Goal: Task Accomplishment & Management: Manage account settings

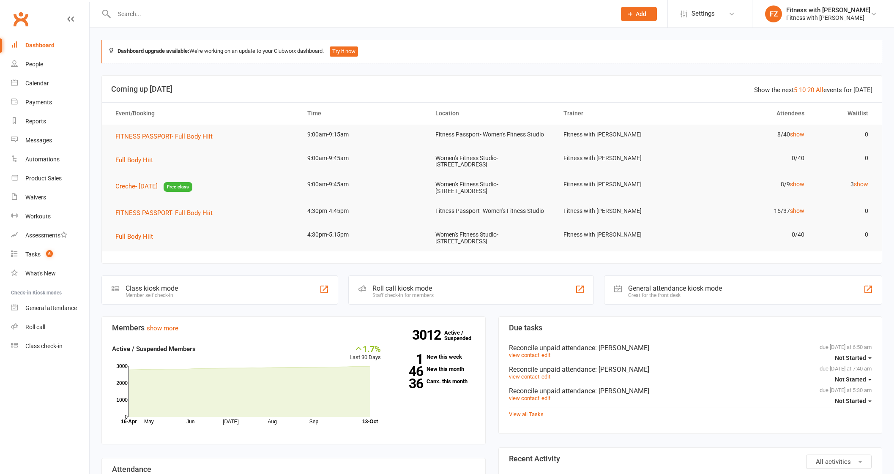
scroll to position [158, 0]
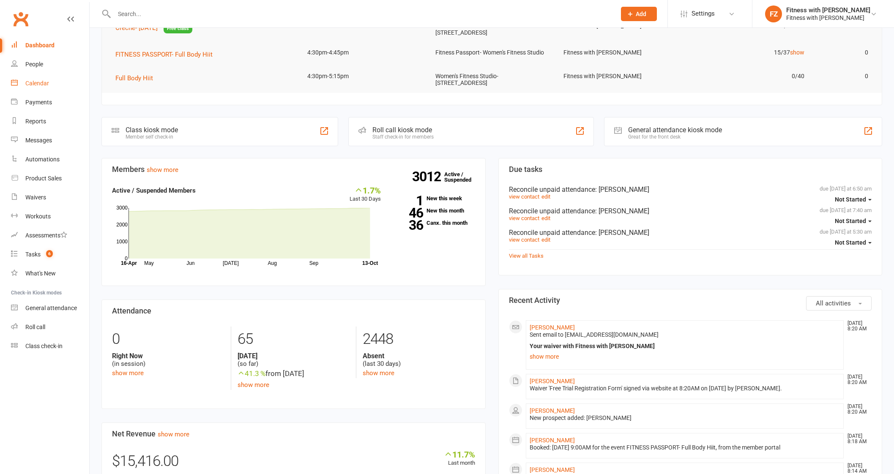
click at [49, 85] on link "Calendar" at bounding box center [50, 83] width 78 height 19
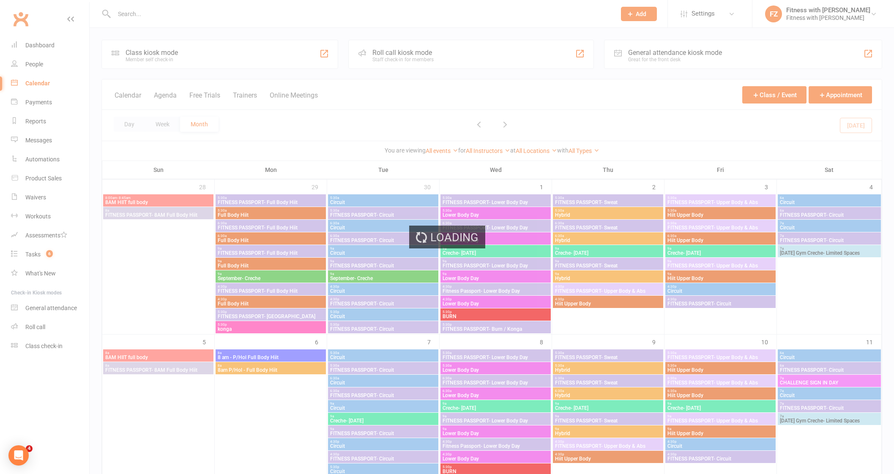
click at [33, 65] on div "Loading" at bounding box center [447, 237] width 894 height 474
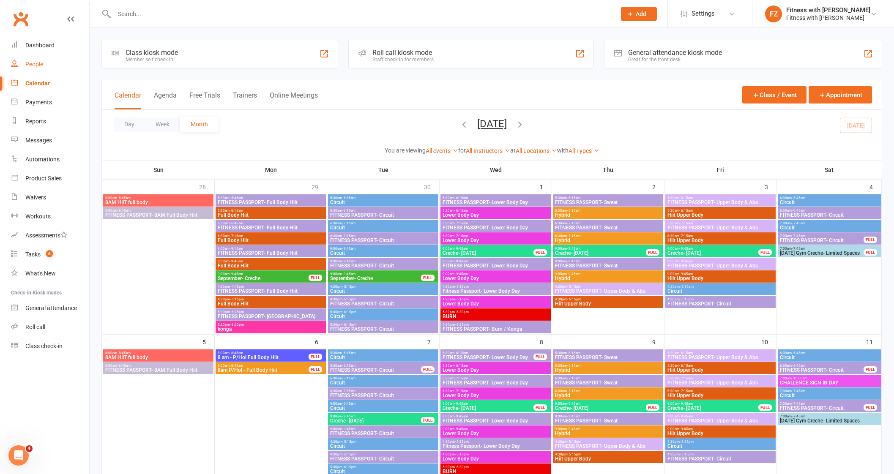
click at [35, 66] on div "People" at bounding box center [34, 64] width 18 height 7
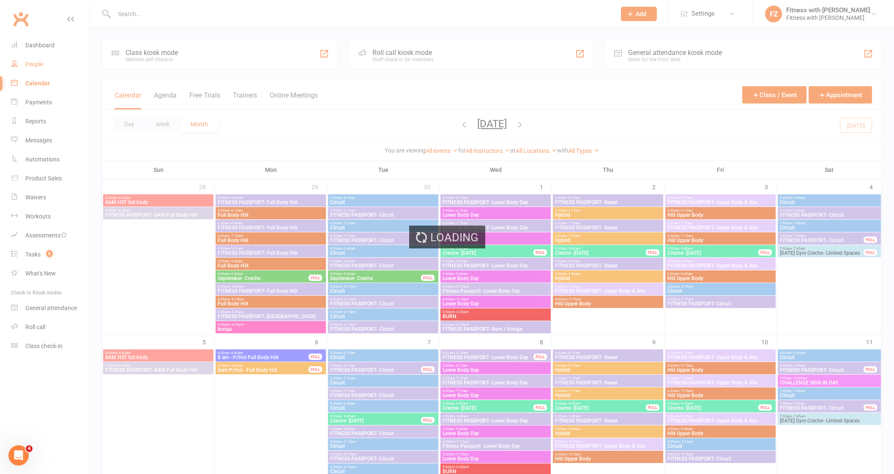
select select "50"
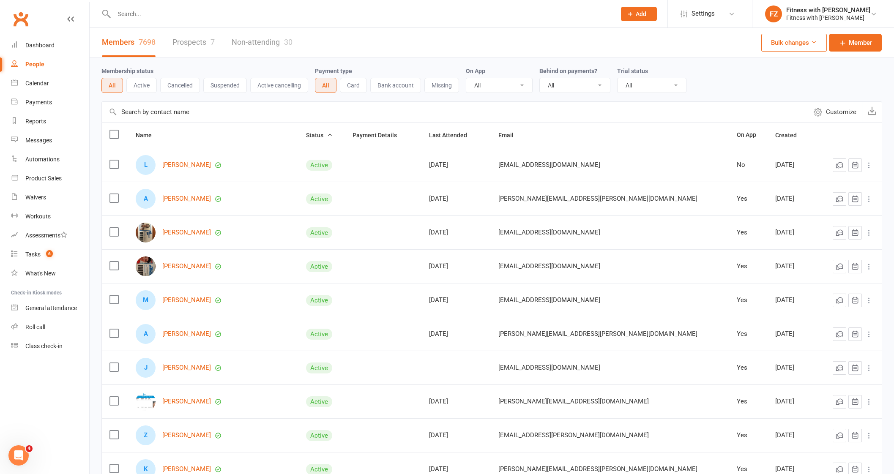
click at [178, 44] on link "Prospects 7" at bounding box center [193, 42] width 42 height 29
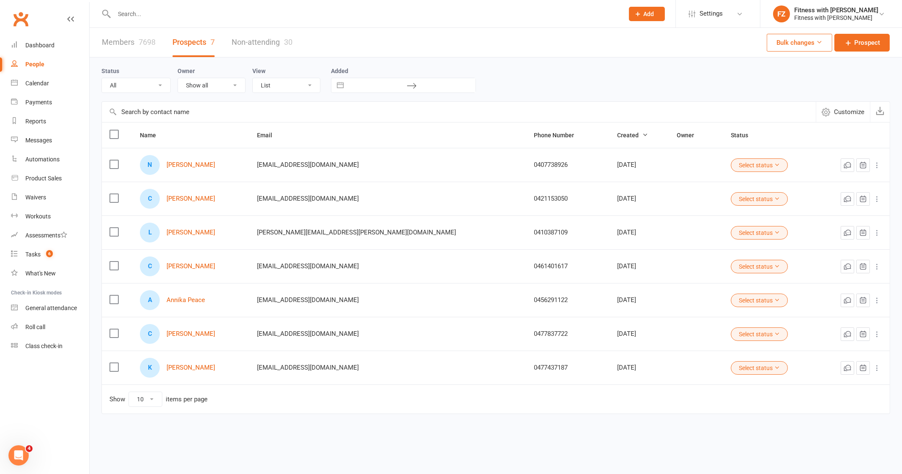
drag, startPoint x: 235, startPoint y: 174, endPoint x: 168, endPoint y: 170, distance: 66.9
click at [168, 170] on div "N [PERSON_NAME]" at bounding box center [190, 165] width 101 height 20
copy div "[PERSON_NAME]"
drag, startPoint x: 209, startPoint y: 164, endPoint x: 235, endPoint y: 159, distance: 26.8
click at [209, 164] on link "[PERSON_NAME]" at bounding box center [190, 164] width 49 height 7
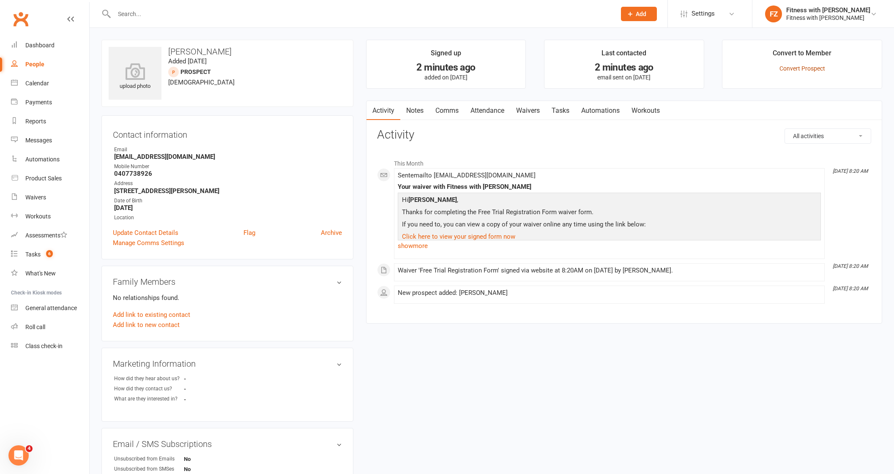
click at [794, 69] on link "Convert Prospect" at bounding box center [802, 68] width 46 height 7
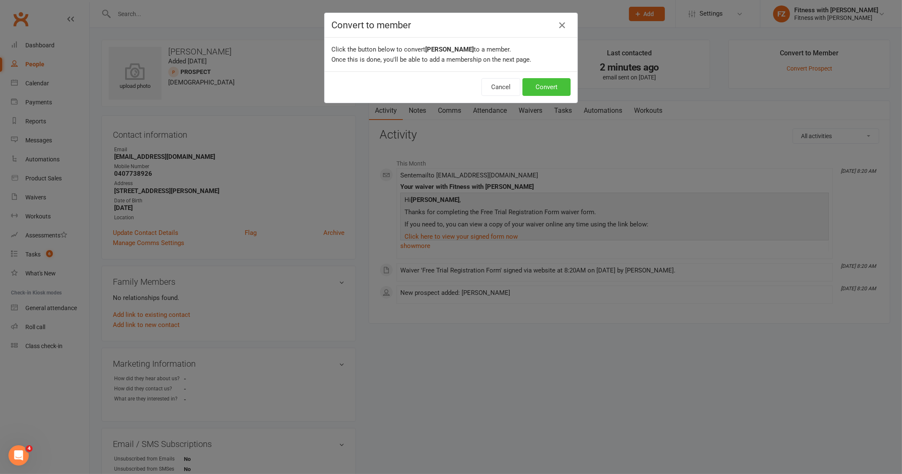
drag, startPoint x: 555, startPoint y: 86, endPoint x: 529, endPoint y: 123, distance: 45.8
click at [555, 86] on button "Convert" at bounding box center [546, 87] width 48 height 18
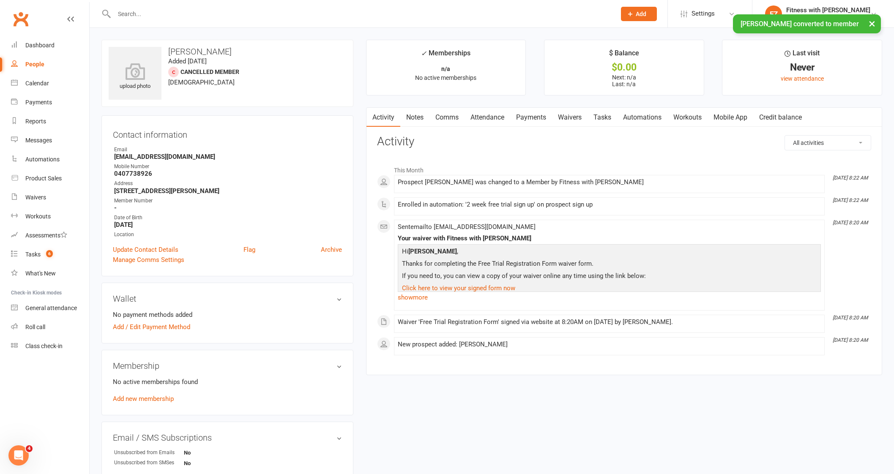
scroll to position [105, 0]
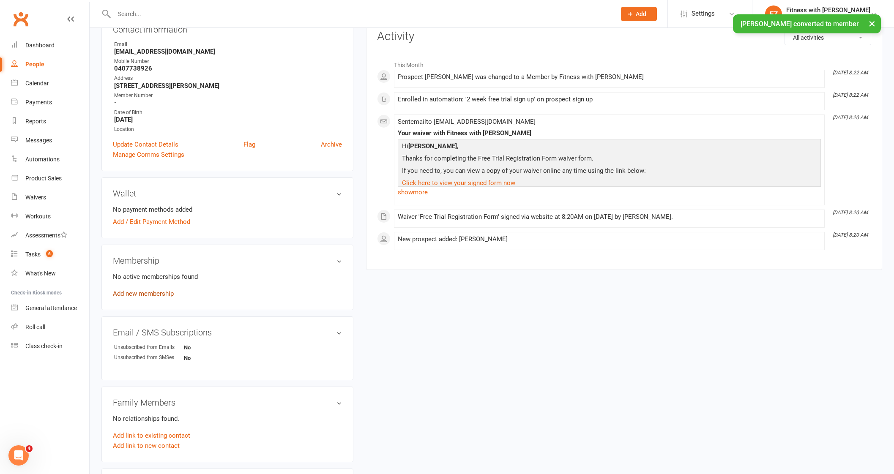
click at [149, 292] on link "Add new membership" at bounding box center [143, 294] width 61 height 8
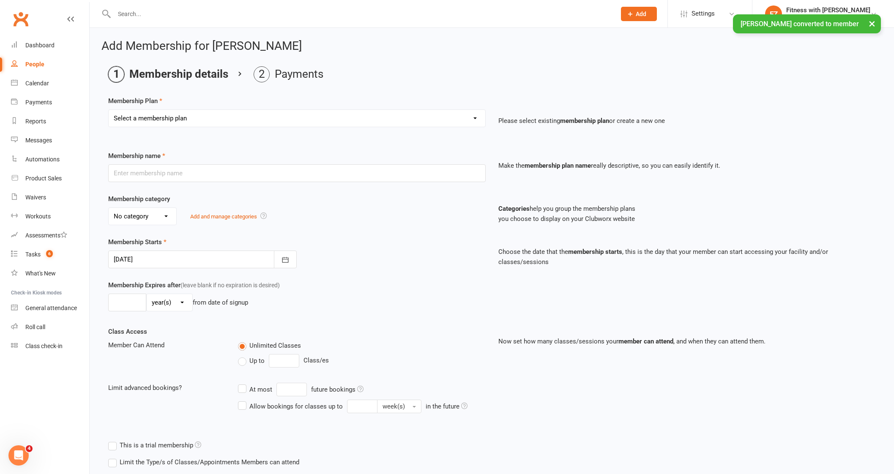
click at [177, 119] on select "Select a membership plan Create new Membership Plan Free 2 Week Trial Single Se…" at bounding box center [297, 118] width 376 height 17
select select "9"
click at [109, 110] on select "Select a membership plan Create new Membership Plan Free 2 Week Trial Single Se…" at bounding box center [297, 118] width 376 height 17
type input "8 Week Challenge- [DATE]"
type input "8"
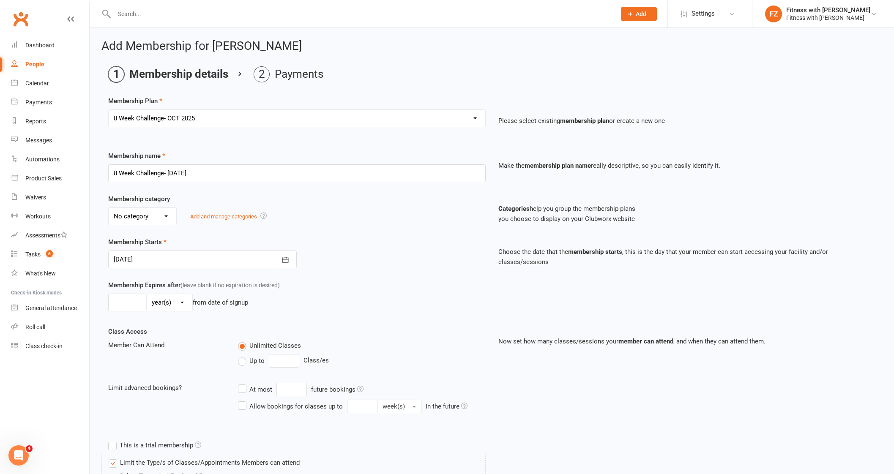
select select "1"
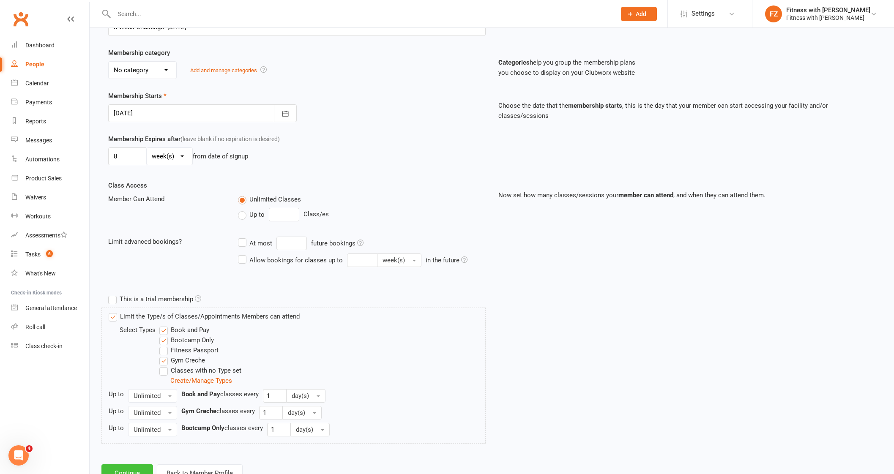
scroll to position [177, 0]
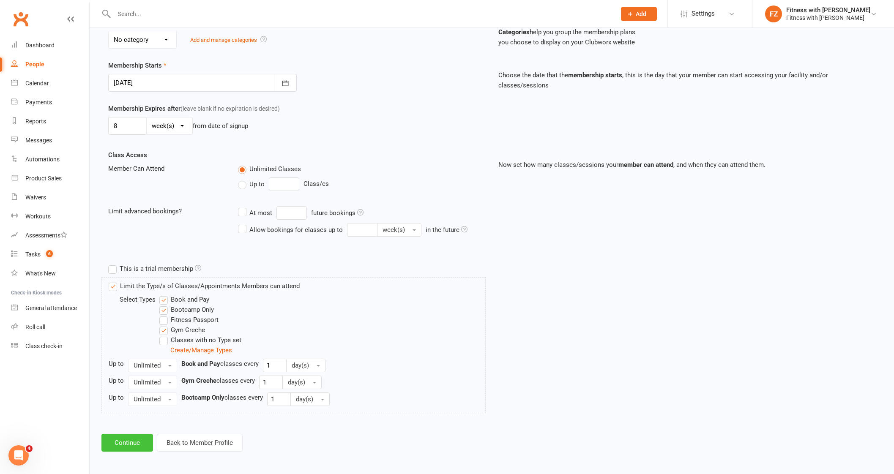
click at [129, 435] on button "Continue" at bounding box center [127, 443] width 52 height 18
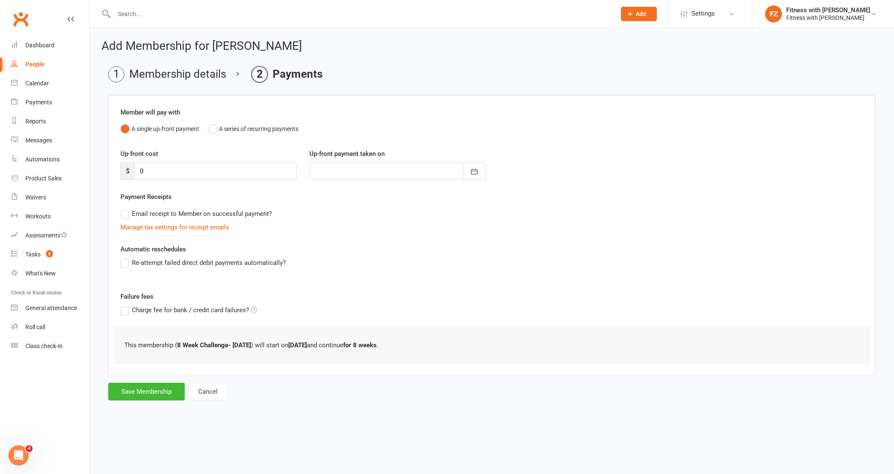
scroll to position [0, 0]
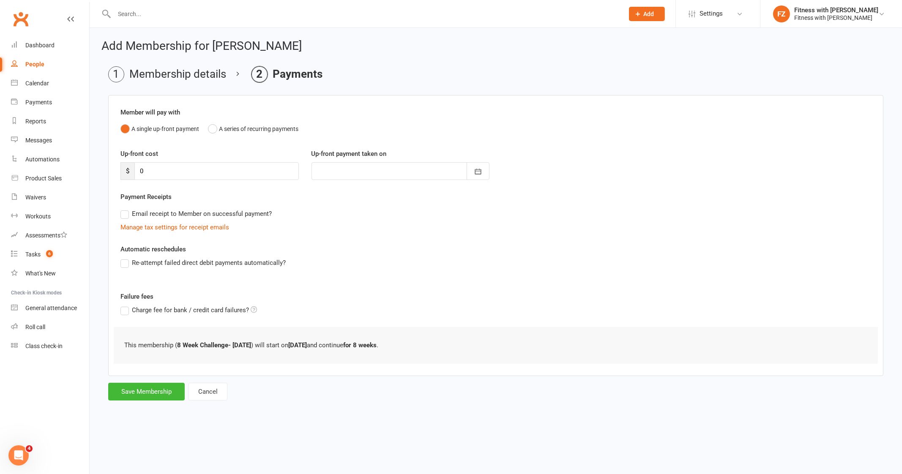
click at [157, 379] on form "Member will pay with A single up-front payment A series of recurring payments U…" at bounding box center [495, 247] width 775 height 305
click at [152, 392] on button "Save Membership" at bounding box center [146, 392] width 76 height 18
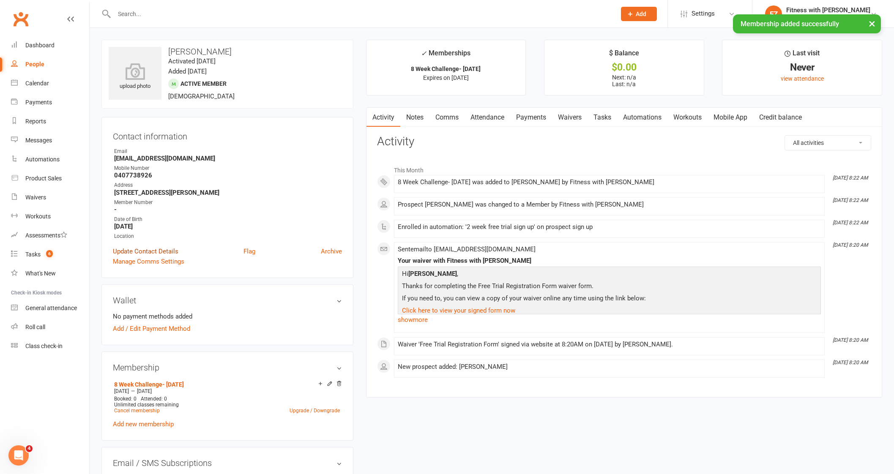
click at [147, 250] on link "Update Contact Details" at bounding box center [145, 251] width 65 height 10
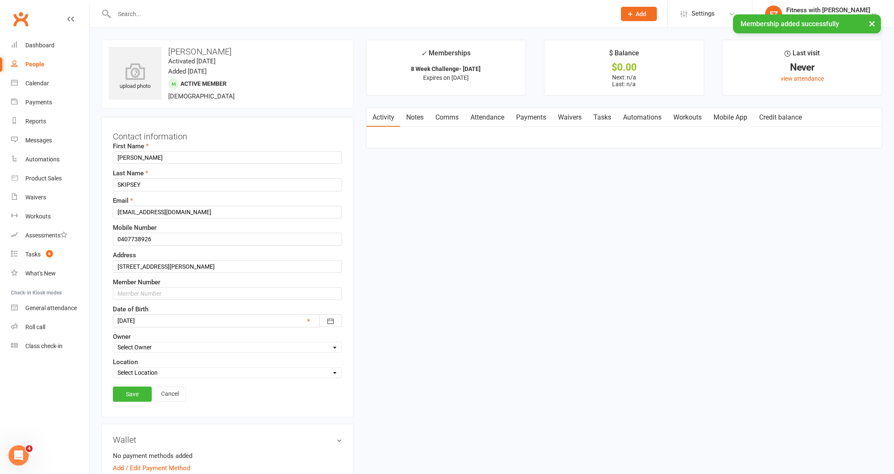
scroll to position [40, 0]
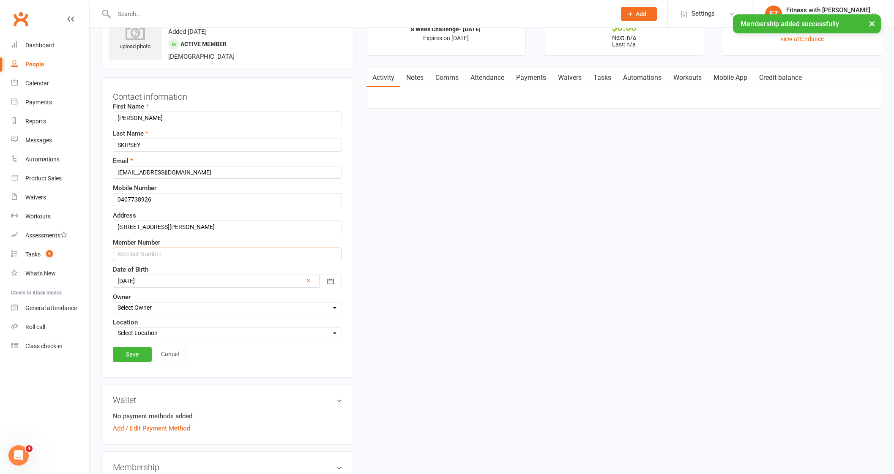
click at [146, 248] on input "text" at bounding box center [227, 254] width 229 height 13
type input "1649"
click at [129, 353] on link "Save" at bounding box center [132, 354] width 39 height 15
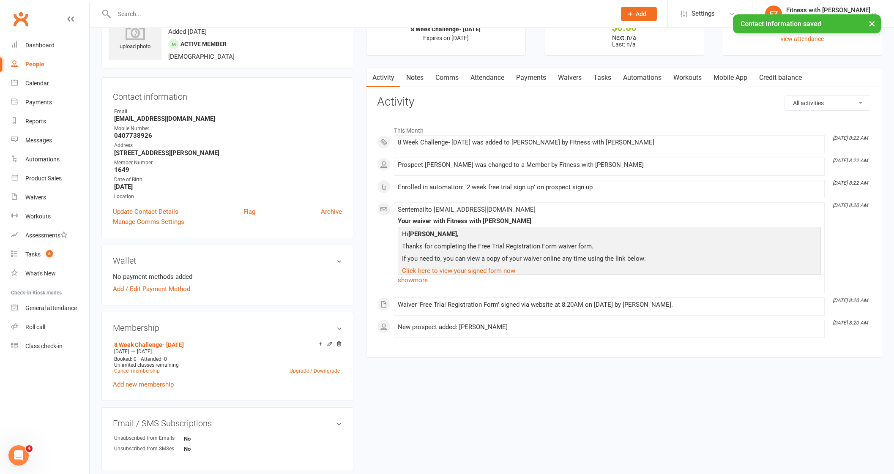
click at [739, 76] on link "Mobile App" at bounding box center [730, 77] width 46 height 19
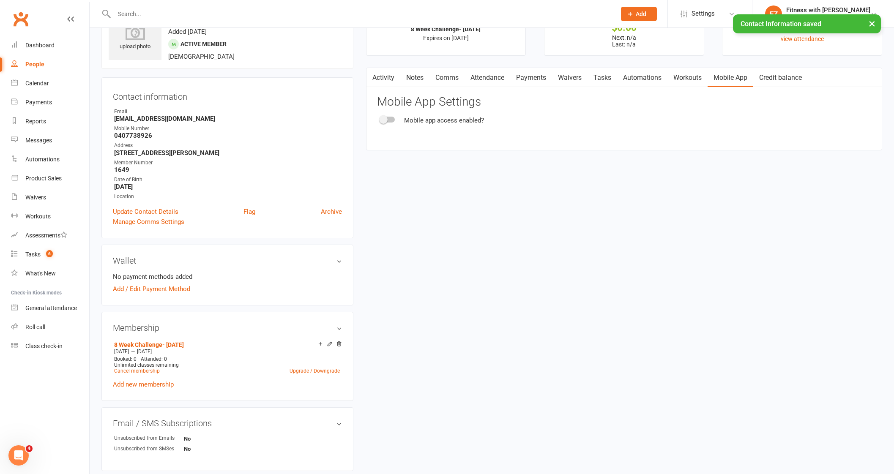
click at [387, 117] on div at bounding box center [387, 120] width 14 height 6
click at [380, 118] on input "checkbox" at bounding box center [380, 118] width 0 height 0
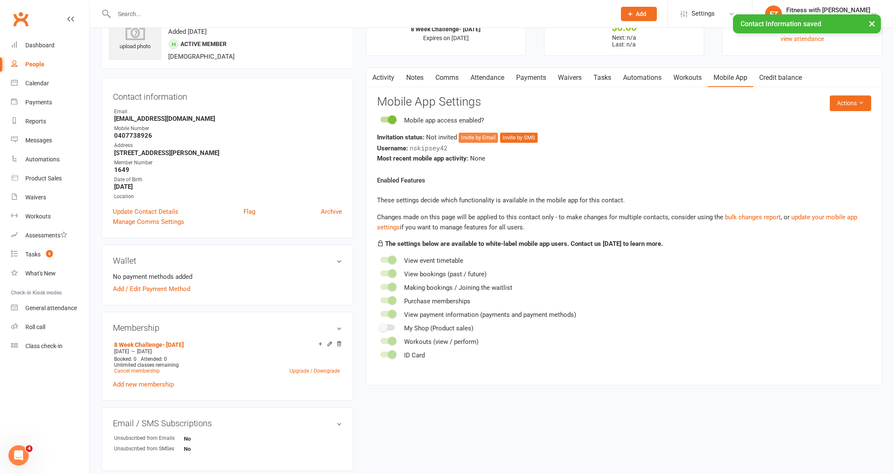
click at [476, 134] on button "Invite by Email" at bounding box center [477, 138] width 39 height 10
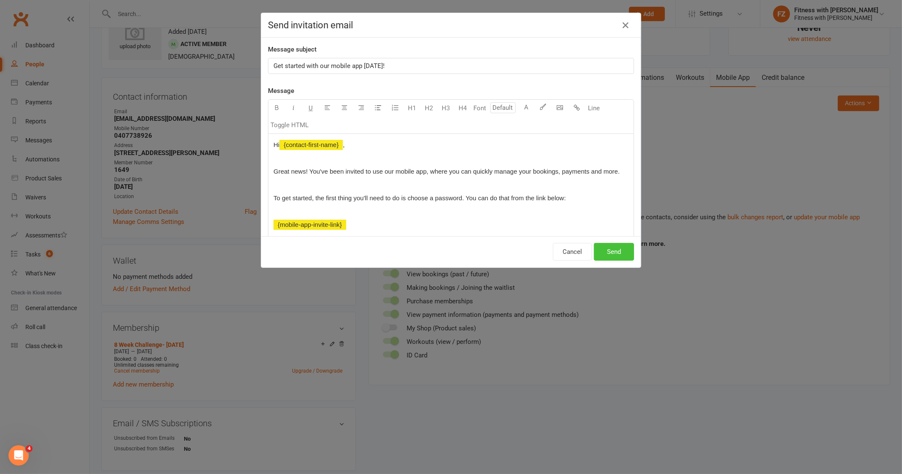
click at [613, 249] on button "Send" at bounding box center [614, 252] width 40 height 18
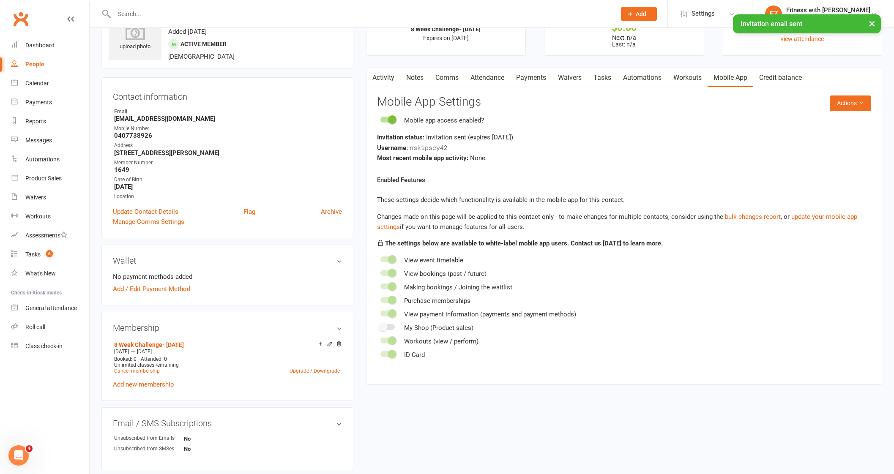
click at [453, 81] on link "Comms" at bounding box center [446, 77] width 35 height 19
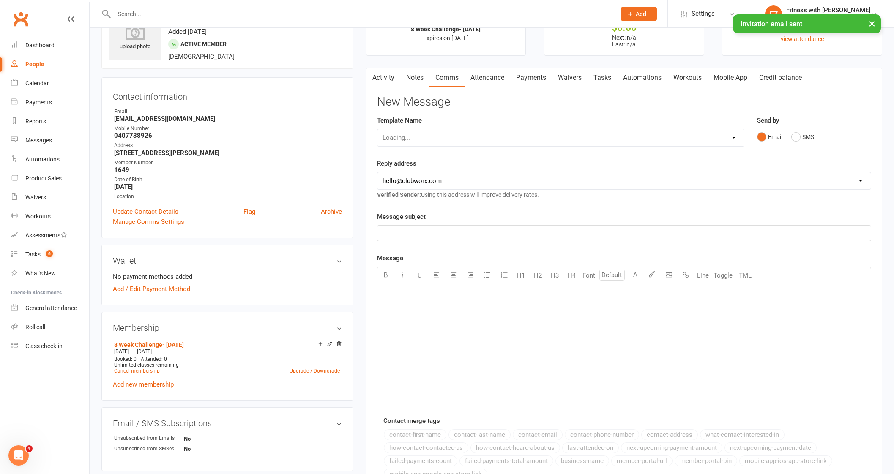
drag, startPoint x: 445, startPoint y: 127, endPoint x: 443, endPoint y: 134, distance: 7.3
click at [443, 134] on div "Template Name Loading..." at bounding box center [560, 130] width 367 height 31
drag, startPoint x: 443, startPoint y: 134, endPoint x: 442, endPoint y: 143, distance: 8.5
click at [443, 135] on select "Select Template [Email] 2025- Fitness Passport login [Email] 2 week free trial …" at bounding box center [560, 137] width 366 height 17
select select "7"
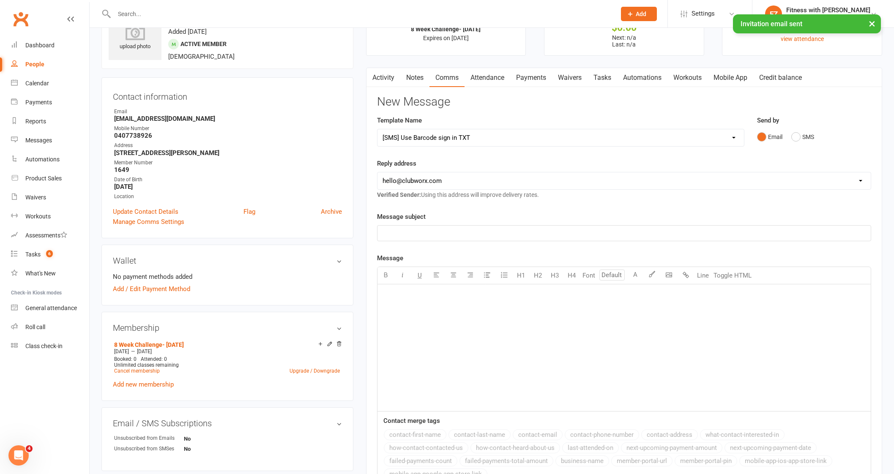
click at [377, 129] on select "Select Template [Email] 2025- Fitness Passport login [Email] 2 week free trial …" at bounding box center [560, 137] width 366 height 17
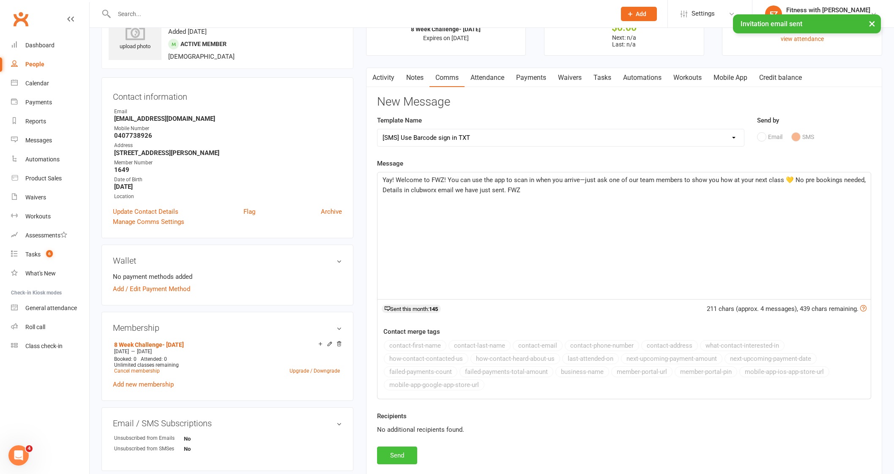
click at [404, 457] on button "Send" at bounding box center [397, 456] width 40 height 18
select select
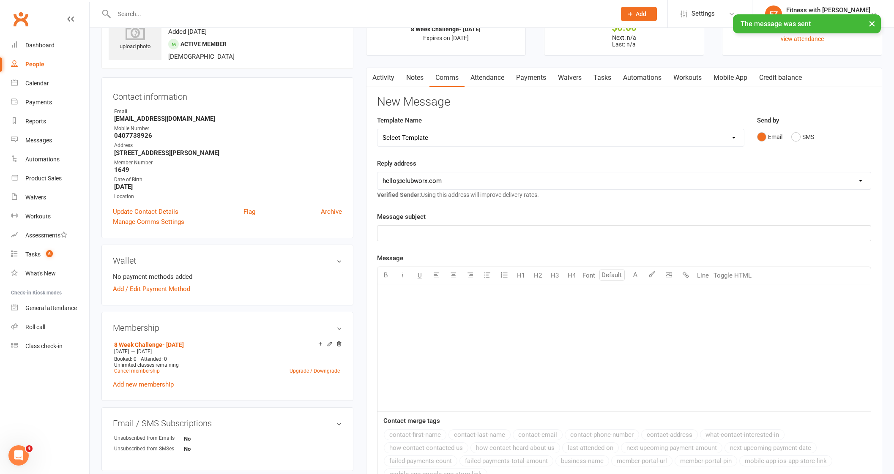
click at [42, 71] on link "People" at bounding box center [50, 64] width 78 height 19
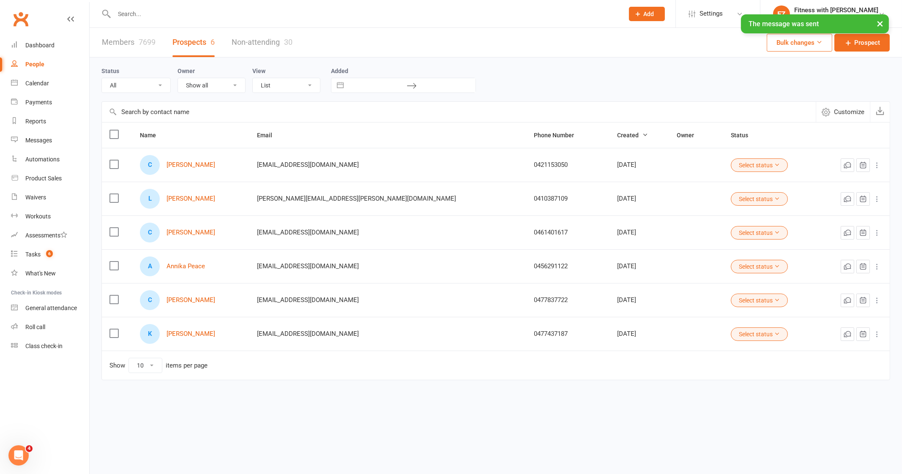
drag, startPoint x: 230, startPoint y: 169, endPoint x: 158, endPoint y: 166, distance: 72.4
click at [158, 166] on div "C [PERSON_NAME]" at bounding box center [190, 165] width 101 height 20
copy div "[PERSON_NAME]"
click at [161, 10] on input "text" at bounding box center [365, 14] width 506 height 12
paste input "[PERSON_NAME]"
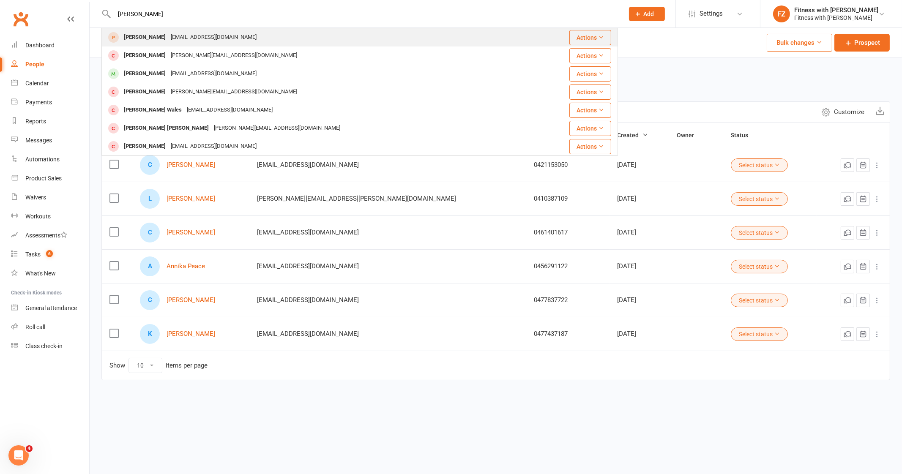
type input "[PERSON_NAME]"
click at [161, 37] on div "[PERSON_NAME]" at bounding box center [144, 37] width 47 height 12
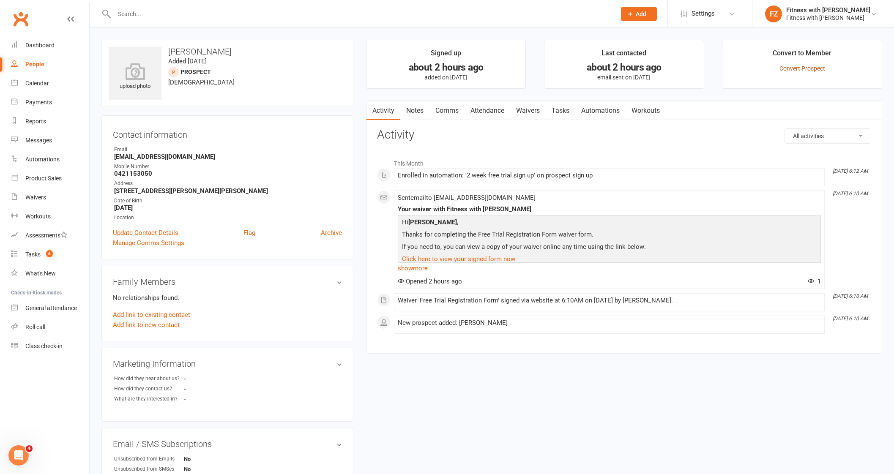
click at [789, 70] on link "Convert Prospect" at bounding box center [802, 68] width 46 height 7
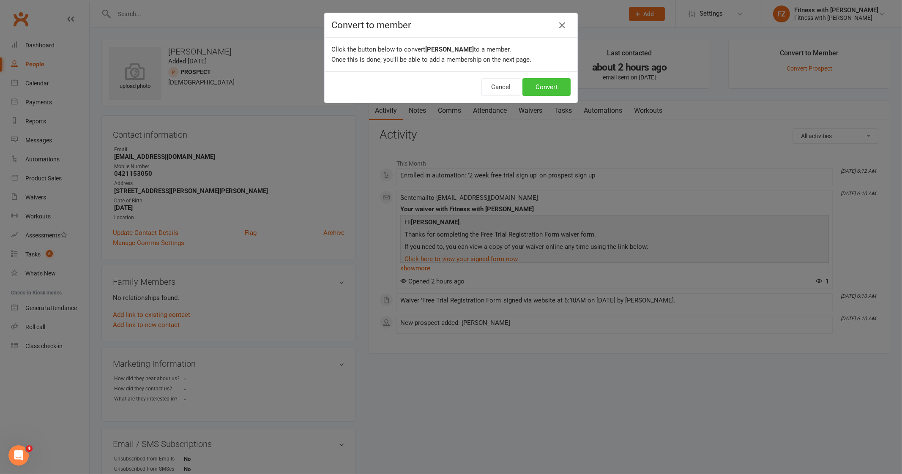
click at [556, 89] on button "Convert" at bounding box center [546, 87] width 48 height 18
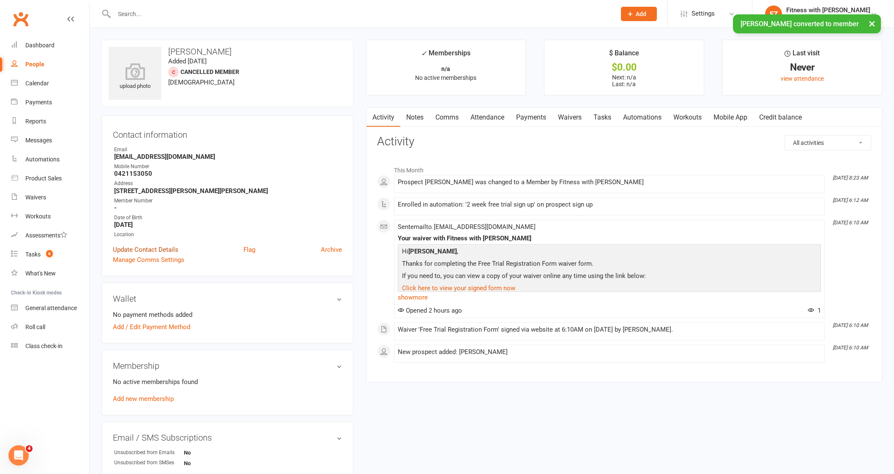
click at [133, 253] on link "Update Contact Details" at bounding box center [145, 250] width 65 height 10
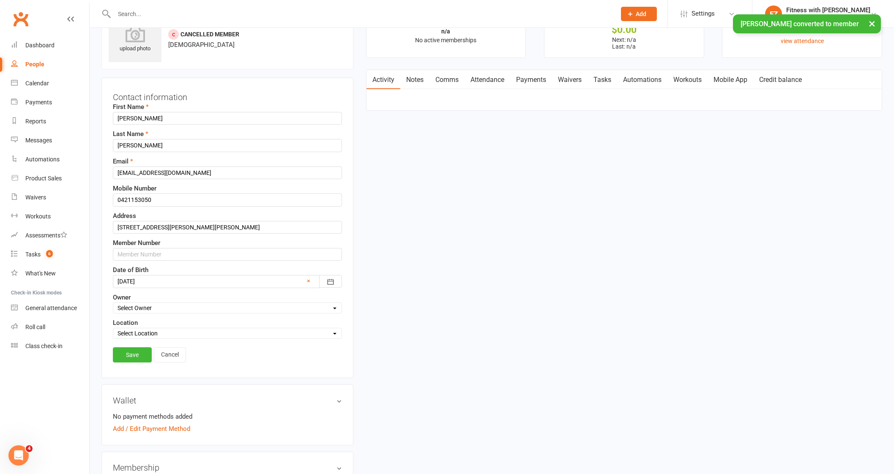
scroll to position [40, 0]
click at [135, 250] on input "text" at bounding box center [227, 252] width 229 height 13
click at [123, 345] on link "Save" at bounding box center [132, 352] width 39 height 15
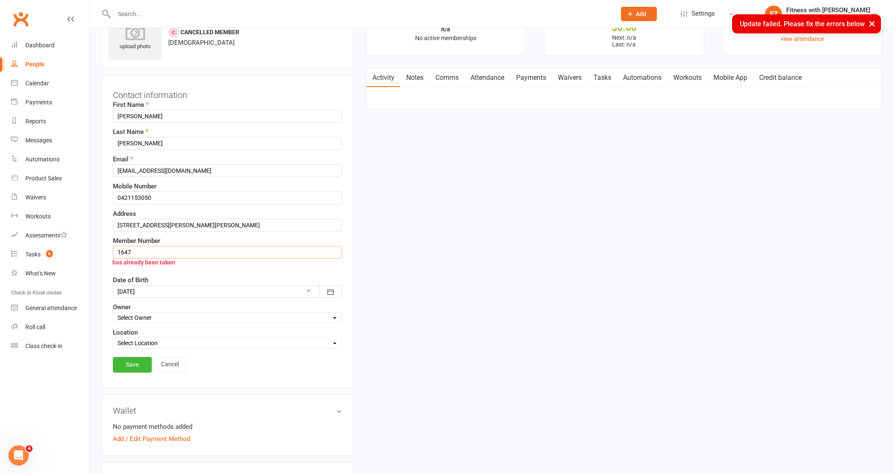
click at [150, 248] on input "1647" at bounding box center [227, 252] width 229 height 13
click at [144, 357] on link "Save" at bounding box center [132, 364] width 39 height 15
click at [158, 252] on input "1649" at bounding box center [227, 252] width 229 height 13
type input "1643"
click at [135, 357] on link "Save" at bounding box center [132, 364] width 39 height 15
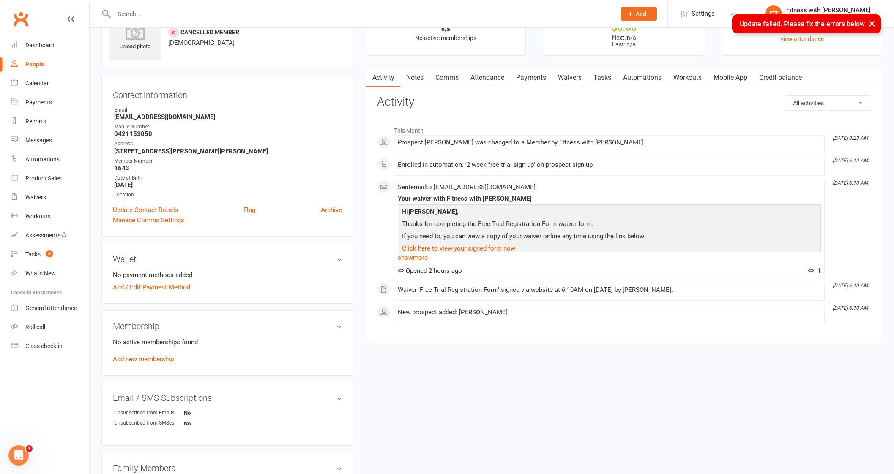
click at [728, 81] on link "Mobile App" at bounding box center [730, 77] width 46 height 19
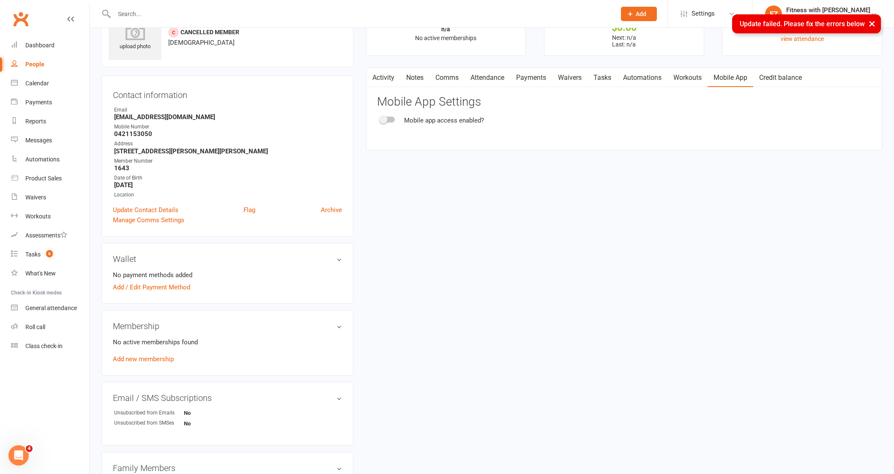
click at [388, 112] on react-component "Mobile App Settings Mobile app access enabled?" at bounding box center [624, 110] width 494 height 30
click at [389, 119] on div at bounding box center [387, 120] width 14 height 6
click at [380, 118] on input "checkbox" at bounding box center [380, 118] width 0 height 0
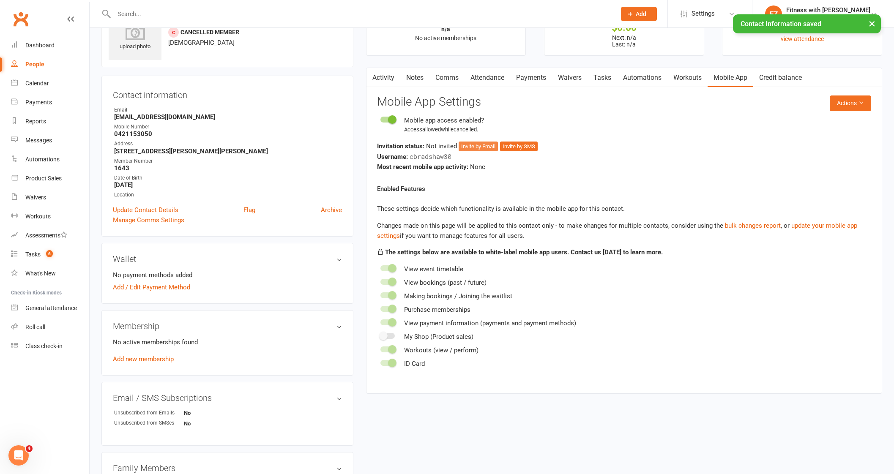
click at [480, 147] on button "Invite by Email" at bounding box center [477, 147] width 39 height 10
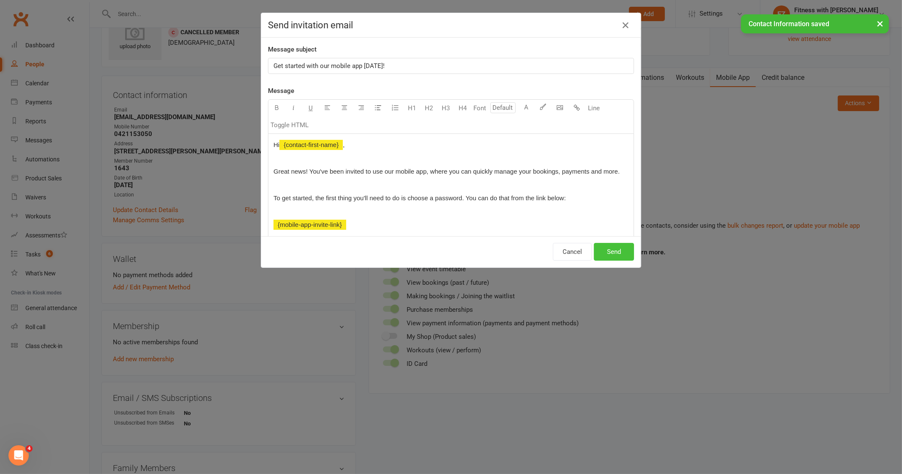
drag, startPoint x: 608, startPoint y: 248, endPoint x: 375, endPoint y: 281, distance: 234.8
click at [608, 246] on button "Send" at bounding box center [614, 252] width 40 height 18
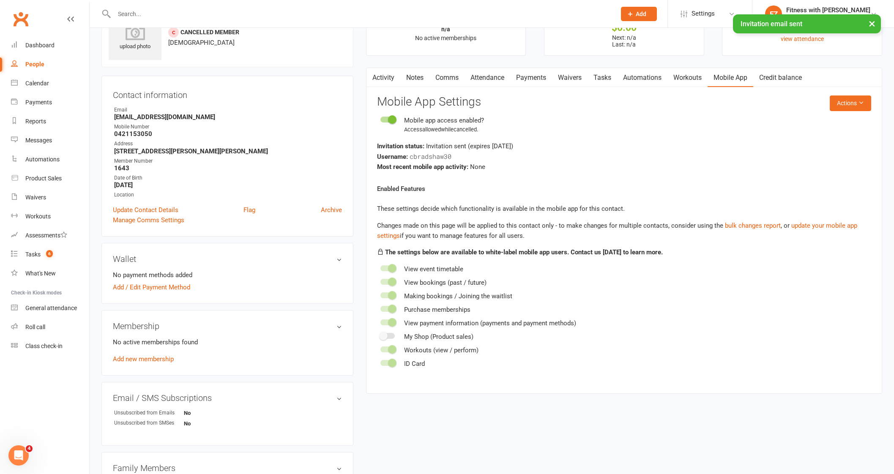
click at [158, 360] on link "Add new membership" at bounding box center [143, 359] width 61 height 8
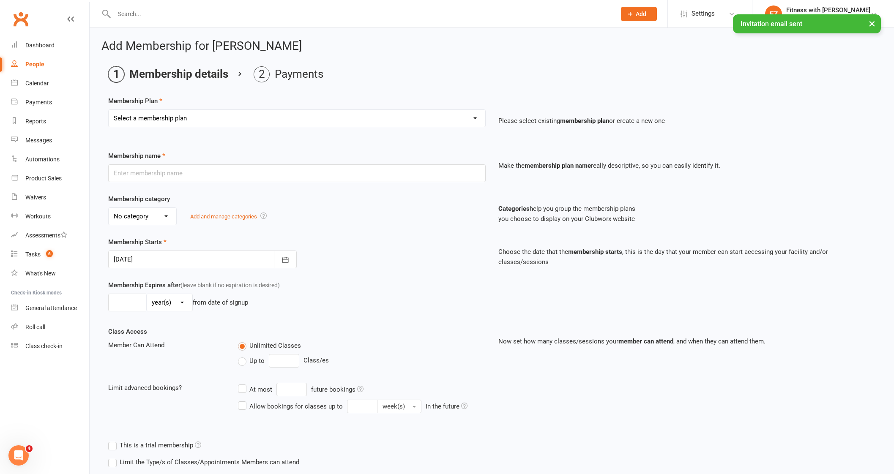
click at [189, 118] on select "Select a membership plan Create new Membership Plan Free 2 Week Trial Single Se…" at bounding box center [297, 118] width 376 height 17
select select "9"
click at [109, 110] on select "Select a membership plan Create new Membership Plan Free 2 Week Trial Single Se…" at bounding box center [297, 118] width 376 height 17
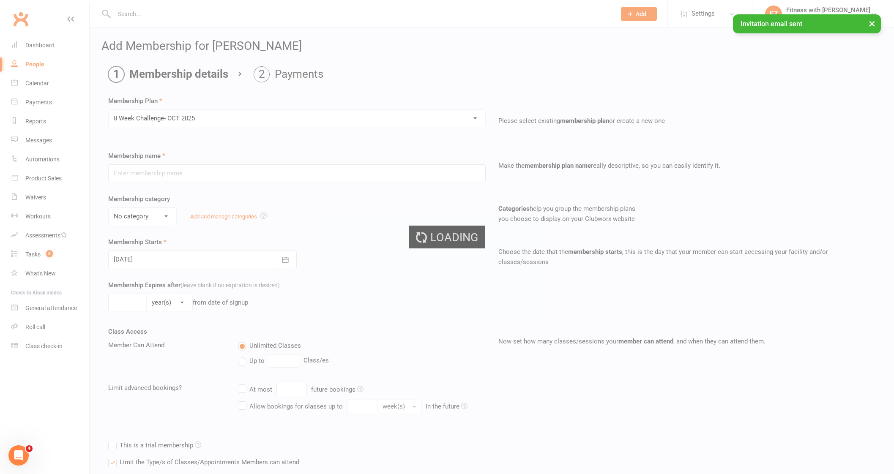
type input "8 Week Challenge- [DATE]"
type input "8"
select select "1"
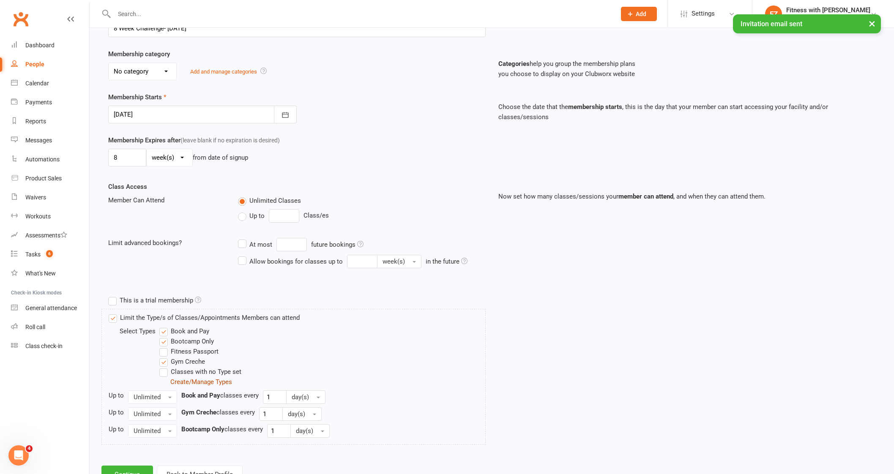
scroll to position [177, 0]
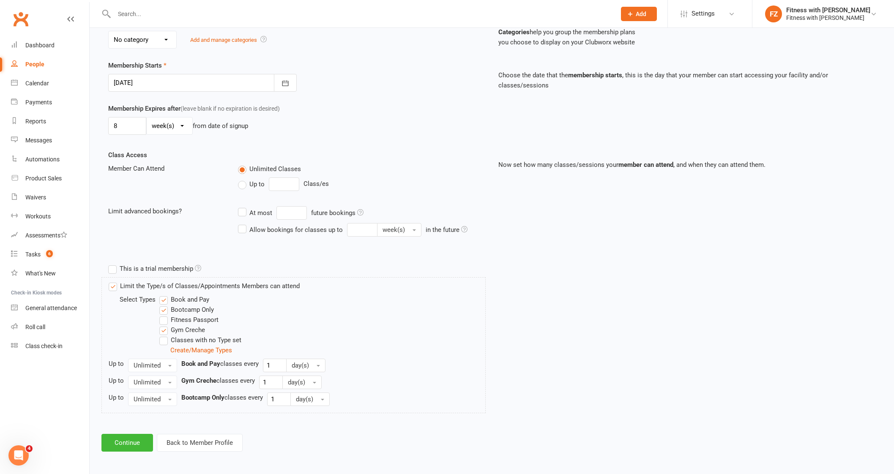
click at [122, 453] on div "Add Membership for [PERSON_NAME] Membership details Payments Membership Plan Se…" at bounding box center [492, 157] width 804 height 612
click at [123, 448] on button "Continue" at bounding box center [127, 443] width 52 height 18
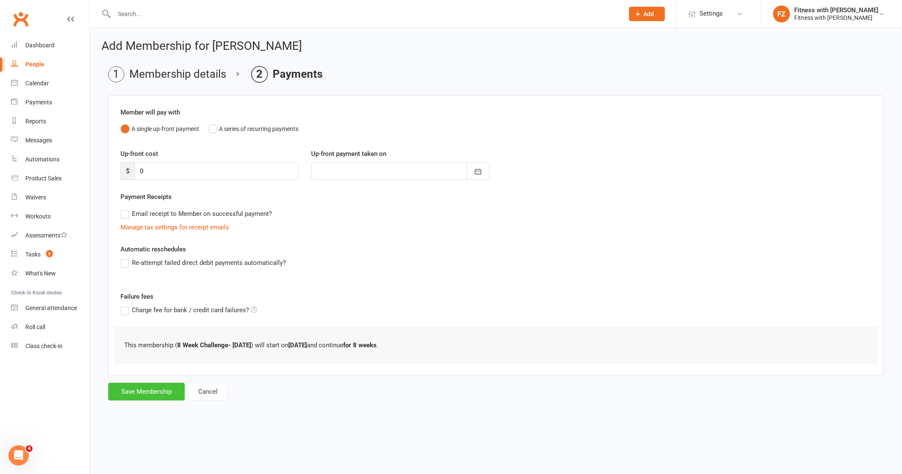
click at [148, 396] on button "Save Membership" at bounding box center [146, 392] width 76 height 18
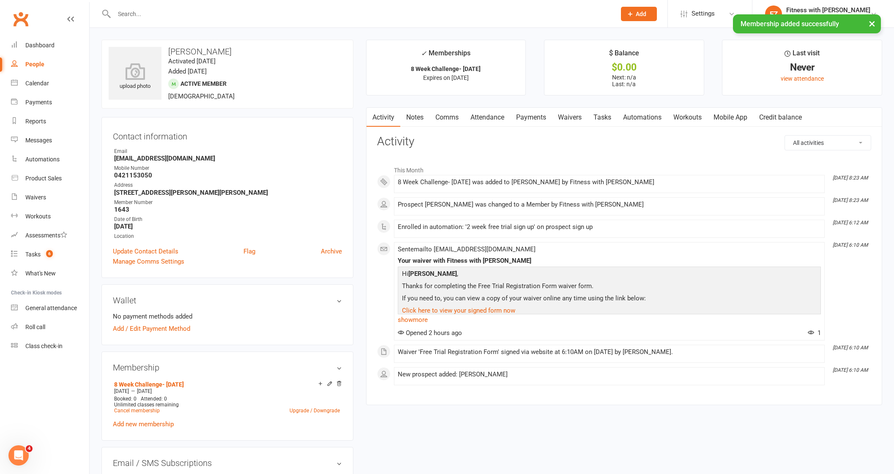
click at [441, 119] on link "Comms" at bounding box center [446, 117] width 35 height 19
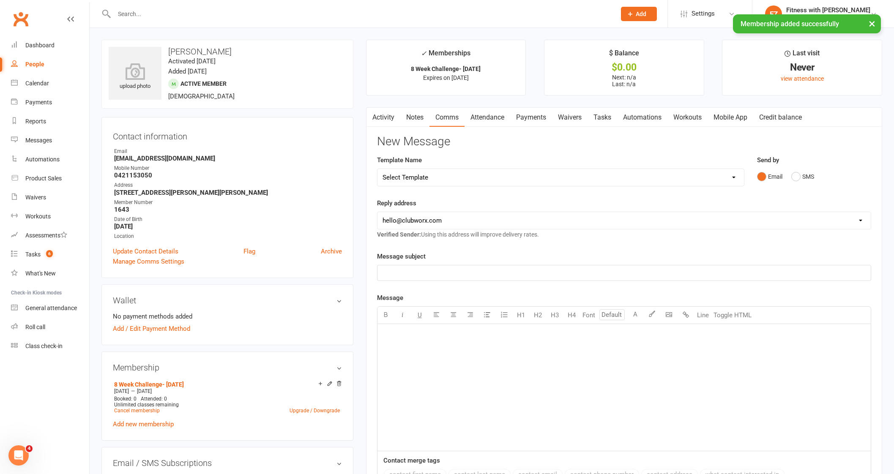
click at [454, 180] on select "Select Template [Email] 2025- Fitness Passport login [Email] 2 week free trial …" at bounding box center [560, 177] width 366 height 17
select select "7"
click at [377, 169] on select "Select Template [Email] 2025- Fitness Passport login [Email] 2 week free trial …" at bounding box center [560, 177] width 366 height 17
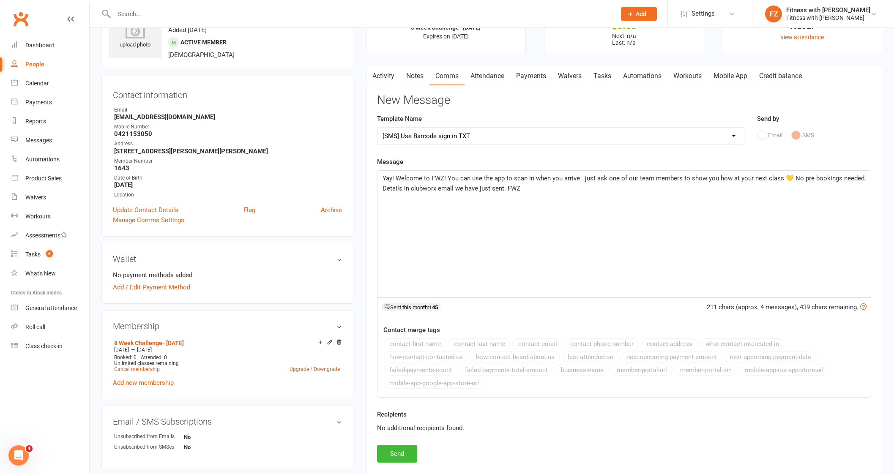
scroll to position [52, 0]
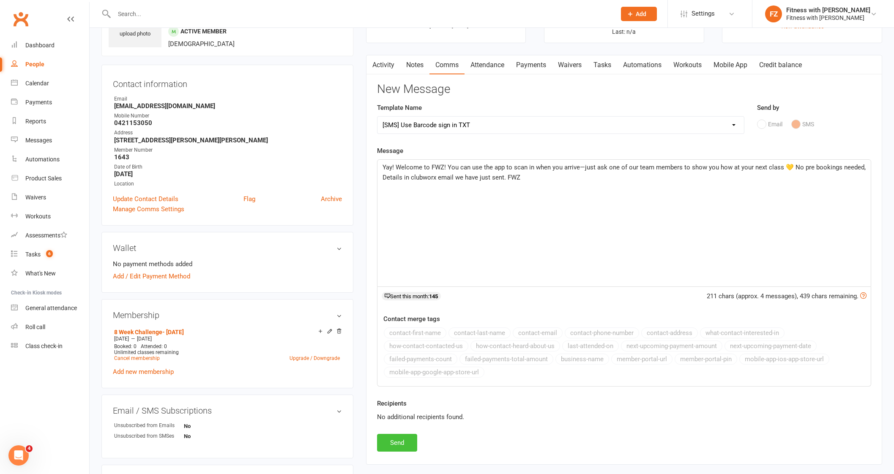
click at [398, 436] on button "Send" at bounding box center [397, 443] width 40 height 18
select select
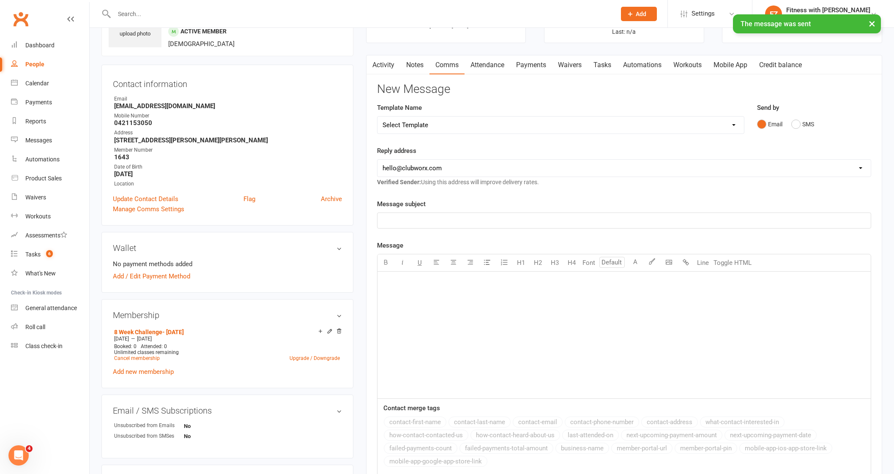
click at [40, 66] on div "People" at bounding box center [34, 64] width 19 height 7
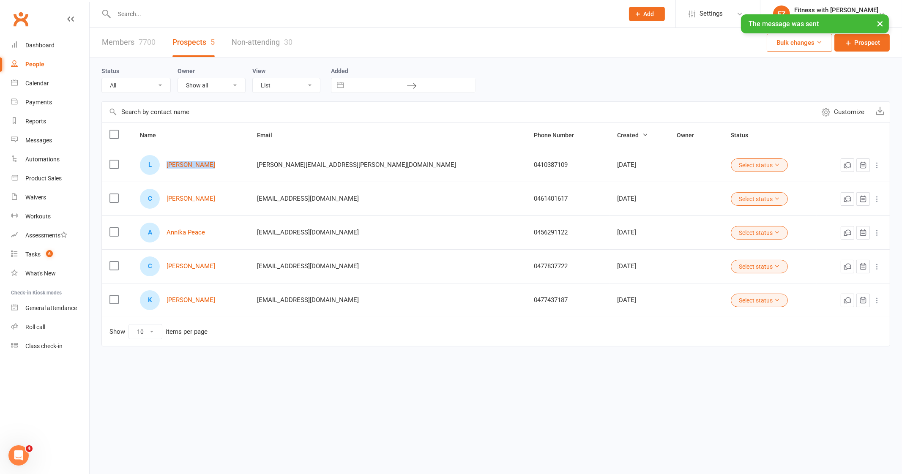
drag, startPoint x: 238, startPoint y: 164, endPoint x: 174, endPoint y: 168, distance: 64.4
click at [174, 168] on div "L [PERSON_NAME]" at bounding box center [190, 165] width 101 height 20
copy link "[PERSON_NAME]"
click at [170, 14] on div "× The message was sent" at bounding box center [445, 14] width 891 height 0
click at [171, 11] on input "text" at bounding box center [365, 14] width 506 height 12
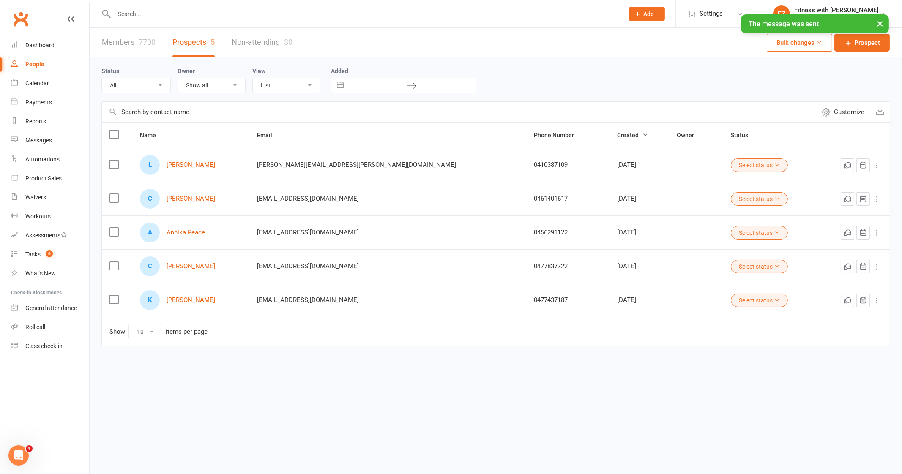
paste input "[PERSON_NAME]"
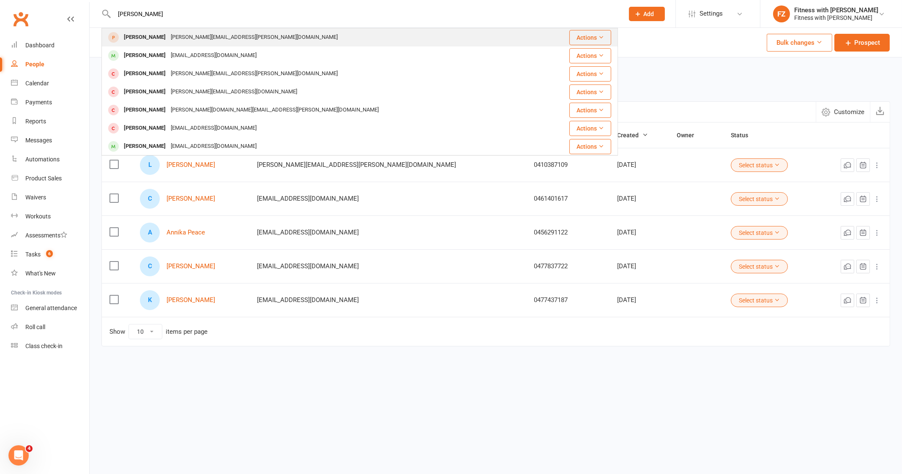
type input "[PERSON_NAME]"
click at [176, 38] on div "[PERSON_NAME][EMAIL_ADDRESS][PERSON_NAME][DOMAIN_NAME]" at bounding box center [254, 37] width 172 height 12
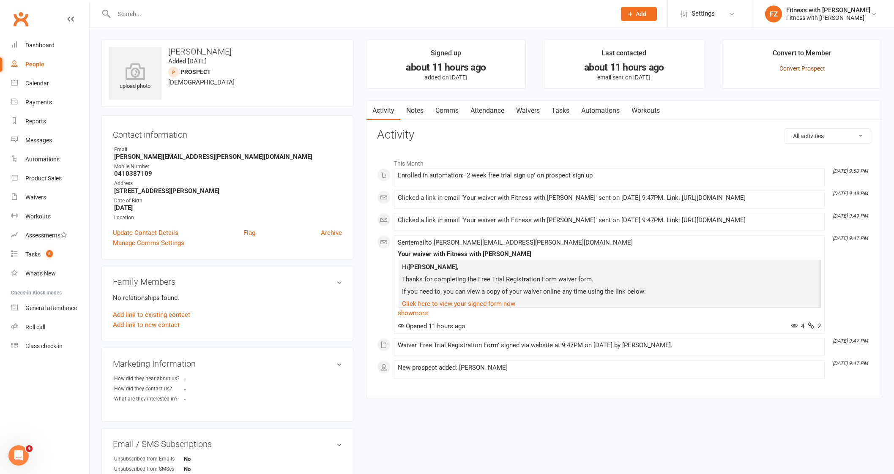
click at [794, 71] on link "Convert Prospect" at bounding box center [802, 68] width 46 height 7
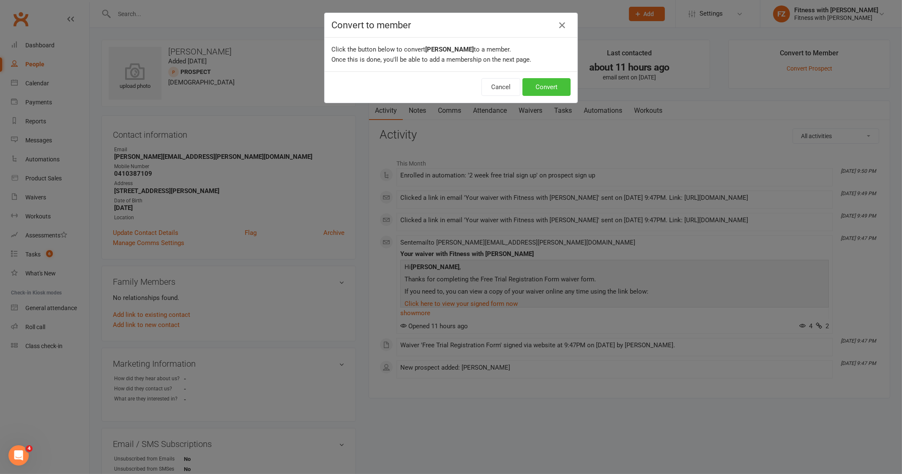
click at [545, 85] on button "Convert" at bounding box center [546, 87] width 48 height 18
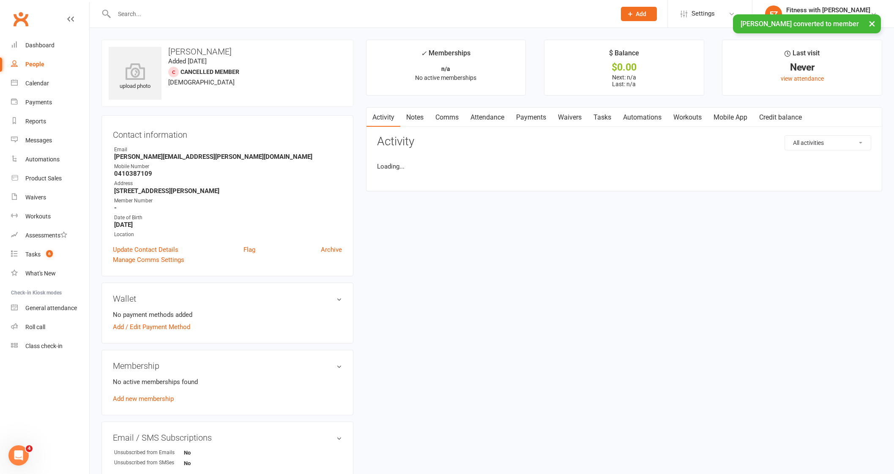
click at [31, 65] on div "People" at bounding box center [34, 64] width 19 height 7
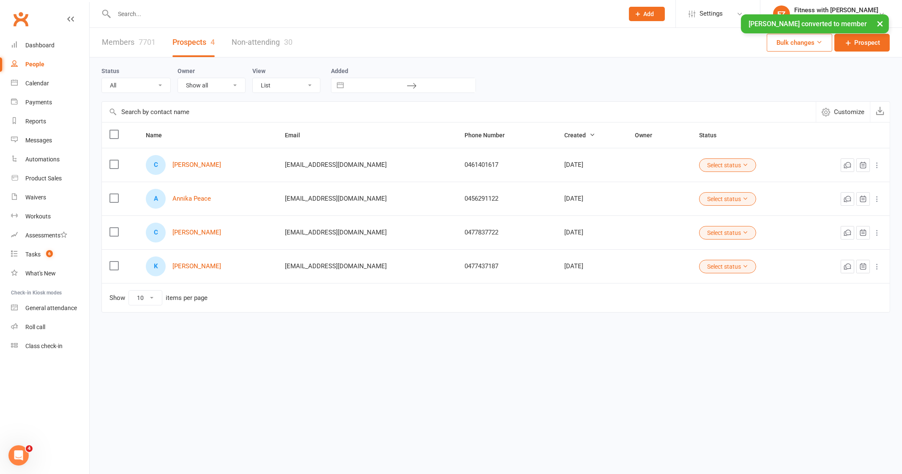
drag, startPoint x: 231, startPoint y: 166, endPoint x: 175, endPoint y: 170, distance: 56.3
click at [175, 170] on div "C [PERSON_NAME]" at bounding box center [208, 165] width 124 height 20
copy link "[PERSON_NAME]"
click at [205, 157] on div "C [PERSON_NAME]" at bounding box center [208, 165] width 124 height 20
click at [205, 166] on link "[PERSON_NAME]" at bounding box center [196, 164] width 49 height 7
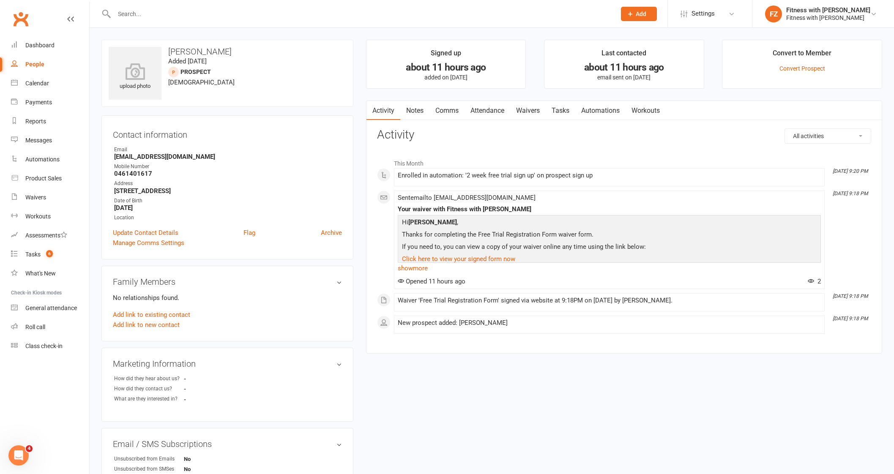
click at [810, 71] on li "Convert to Member Convert Prospect" at bounding box center [802, 64] width 160 height 49
click at [805, 65] on link "Convert Prospect" at bounding box center [802, 68] width 46 height 7
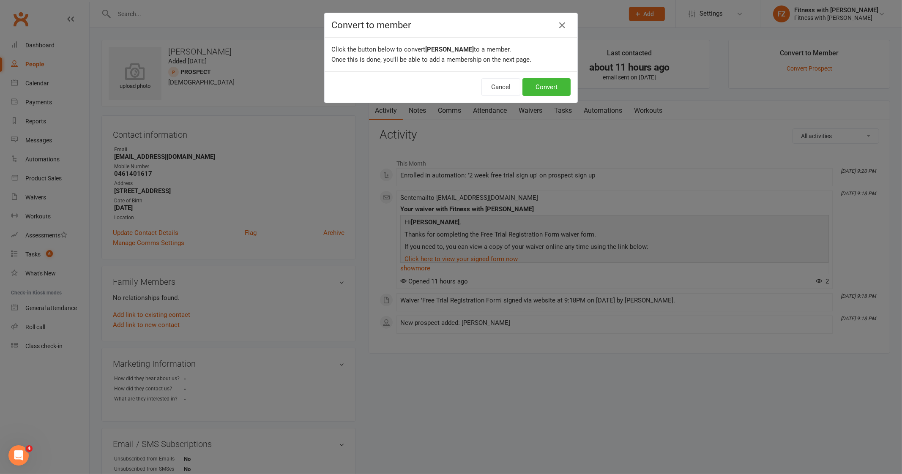
click at [573, 90] on div "Cancel Convert" at bounding box center [451, 86] width 253 height 31
click at [562, 87] on button "Convert" at bounding box center [546, 87] width 48 height 18
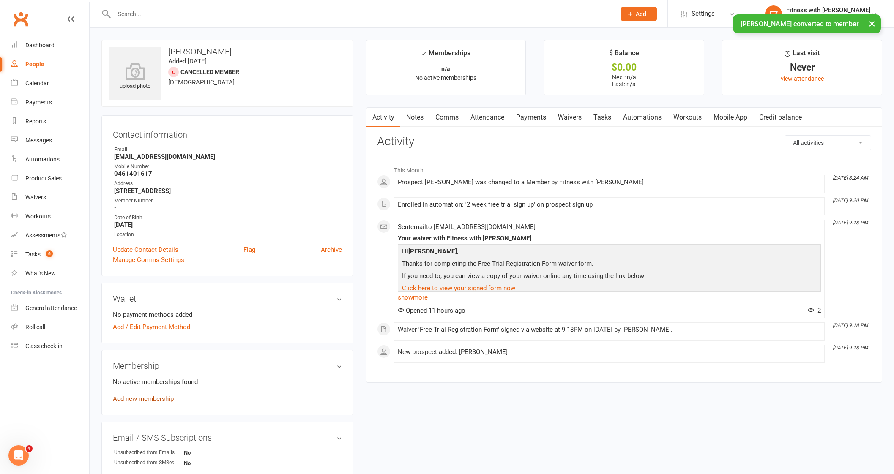
click at [159, 398] on link "Add new membership" at bounding box center [143, 399] width 61 height 8
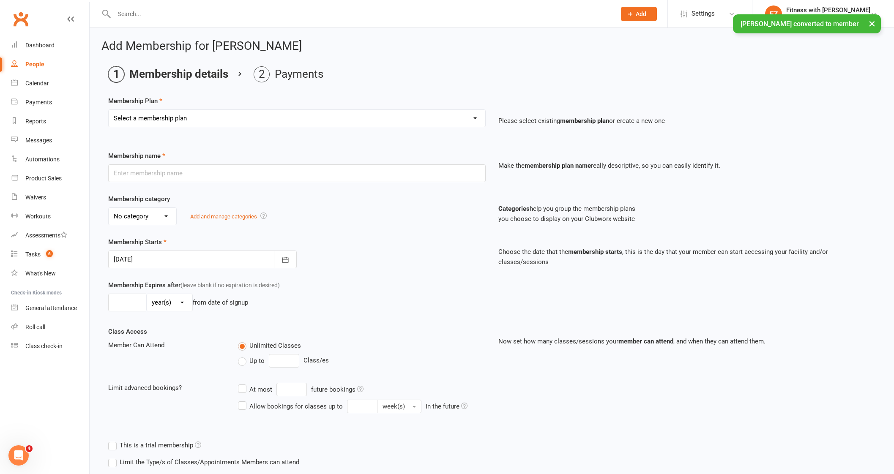
click at [200, 123] on select "Select a membership plan Create new Membership Plan Free 2 Week Trial Single Se…" at bounding box center [297, 118] width 376 height 17
select select "9"
click at [109, 110] on select "Select a membership plan Create new Membership Plan Free 2 Week Trial Single Se…" at bounding box center [297, 118] width 376 height 17
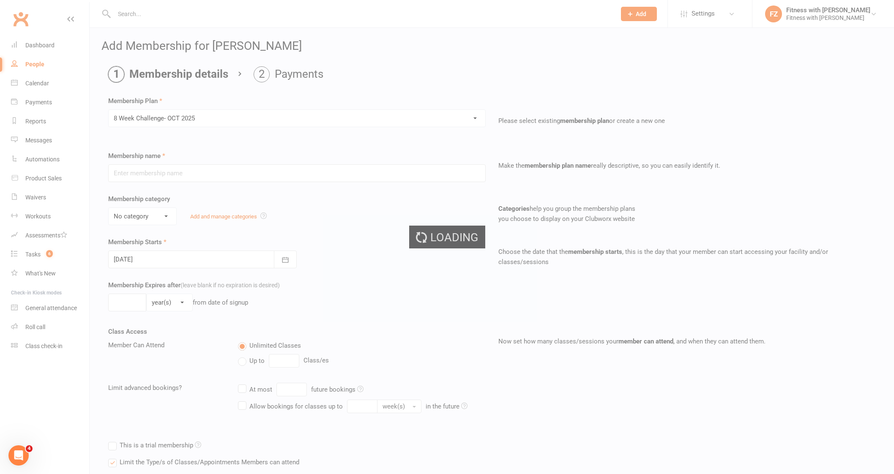
type input "8 Week Challenge- [DATE]"
type input "8"
select select "1"
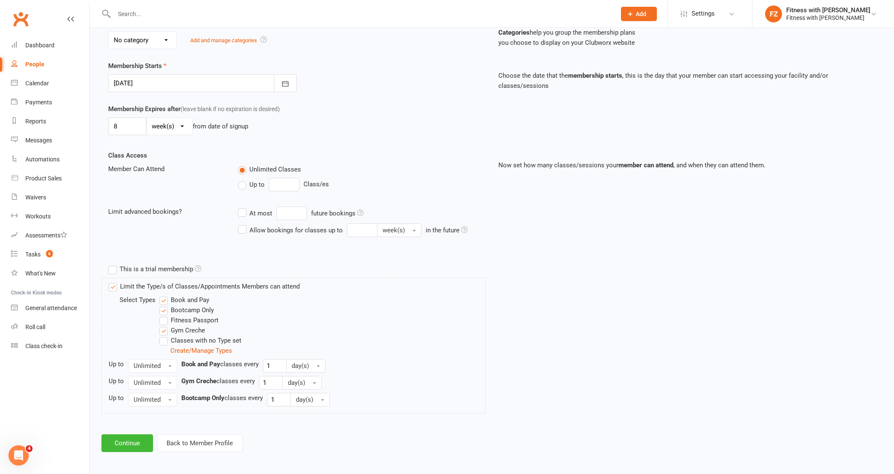
scroll to position [177, 0]
click at [131, 443] on button "Continue" at bounding box center [127, 443] width 52 height 18
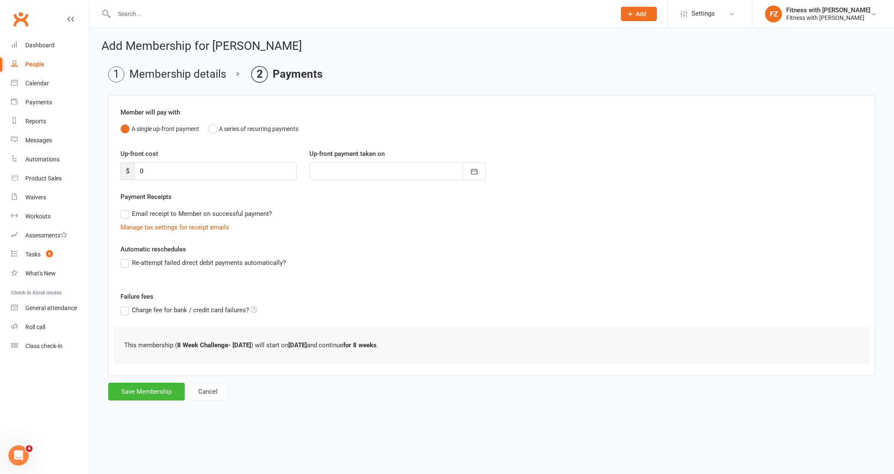
scroll to position [0, 0]
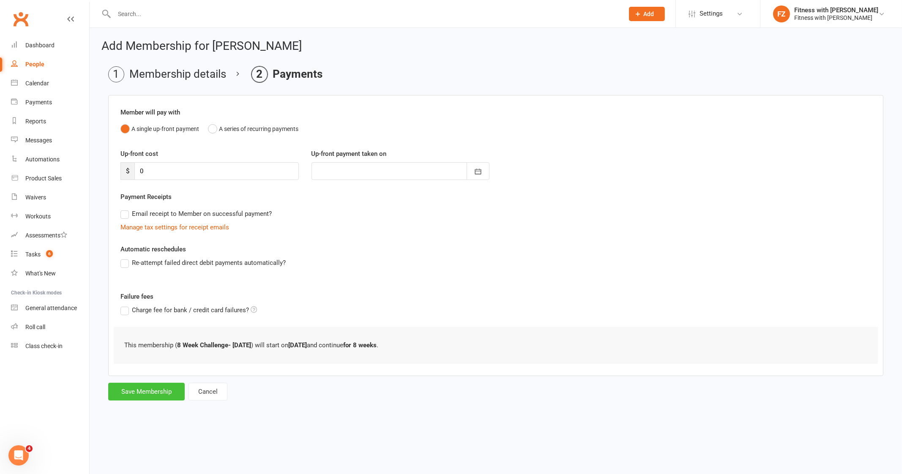
click at [152, 389] on button "Save Membership" at bounding box center [146, 392] width 76 height 18
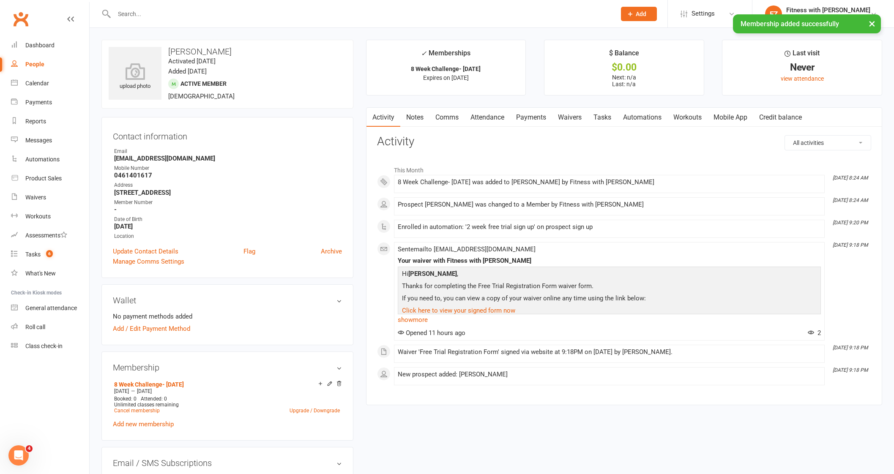
click at [713, 123] on link "Mobile App" at bounding box center [730, 117] width 46 height 19
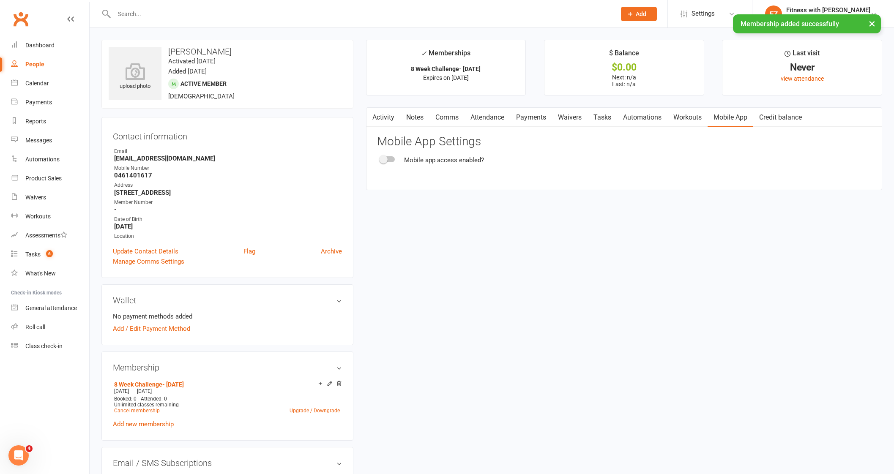
click at [381, 162] on span at bounding box center [383, 159] width 8 height 8
click at [380, 158] on input "checkbox" at bounding box center [380, 158] width 0 height 0
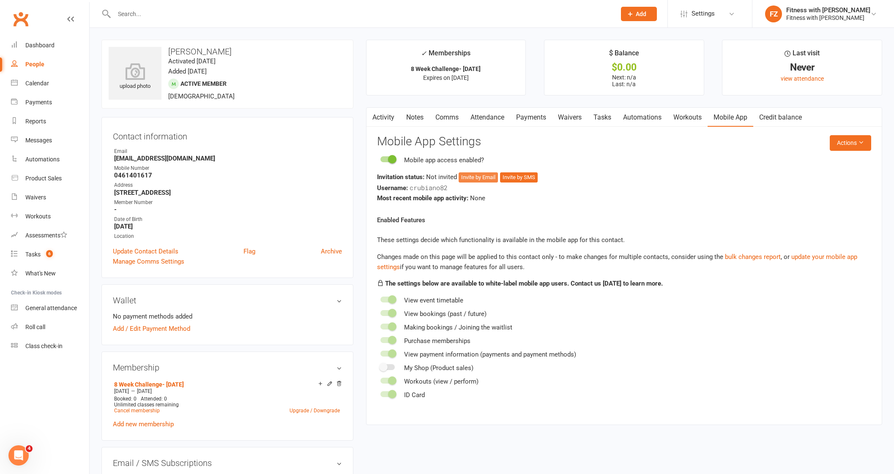
drag, startPoint x: 477, startPoint y: 185, endPoint x: 478, endPoint y: 179, distance: 5.5
click at [477, 185] on div "Username: crubiano82" at bounding box center [624, 188] width 494 height 11
click at [477, 178] on button "Invite by Email" at bounding box center [477, 177] width 39 height 10
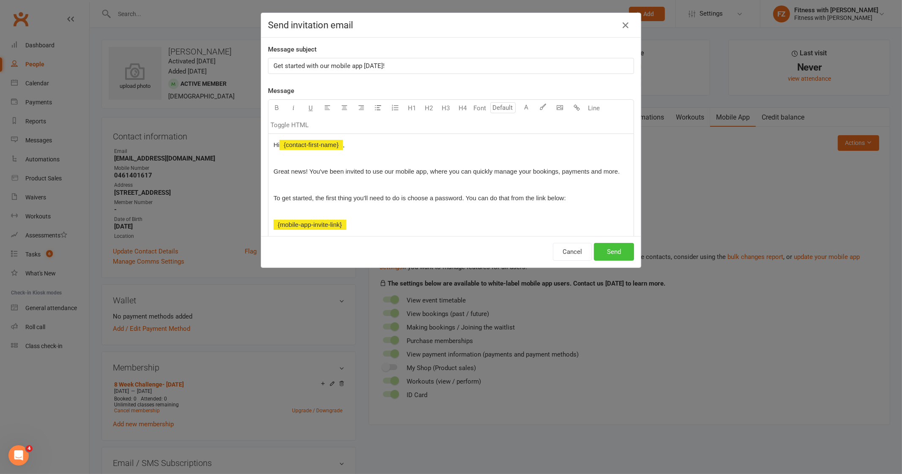
click at [611, 251] on button "Send" at bounding box center [614, 252] width 40 height 18
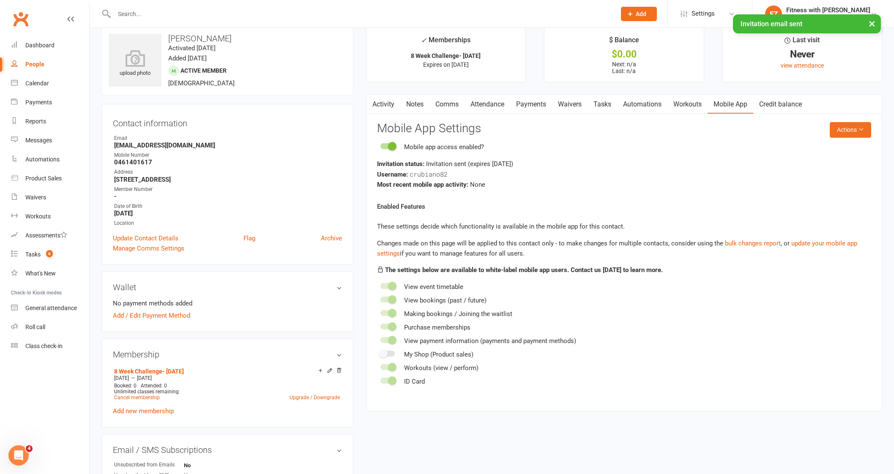
scroll to position [52, 0]
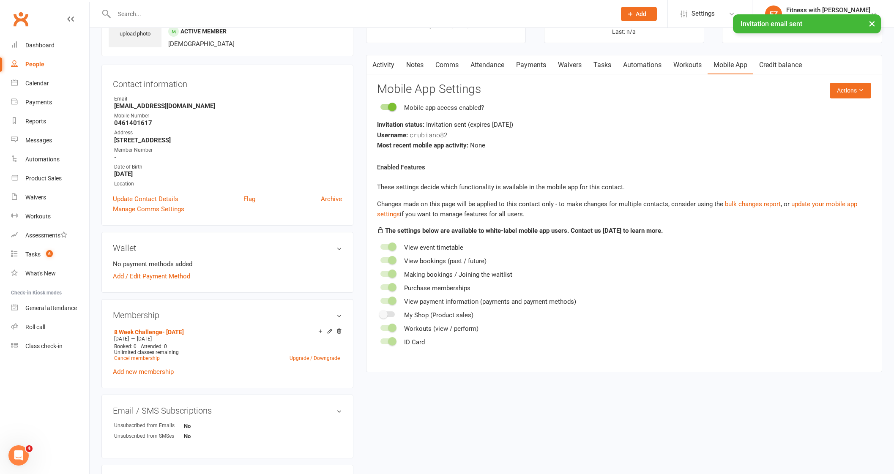
drag, startPoint x: 451, startPoint y: 57, endPoint x: 451, endPoint y: 62, distance: 5.1
click at [451, 59] on link "Comms" at bounding box center [446, 64] width 35 height 19
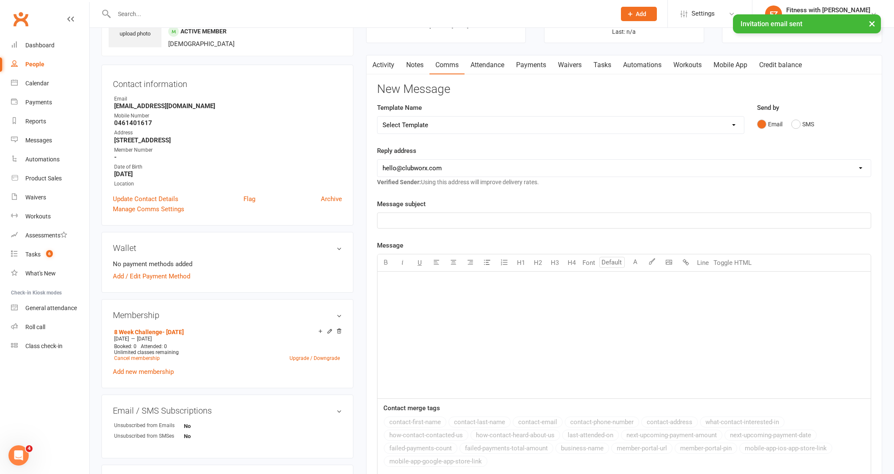
click at [482, 130] on select "Select Template [Email] 2025- Fitness Passport login [Email] 2 week free trial …" at bounding box center [560, 125] width 366 height 17
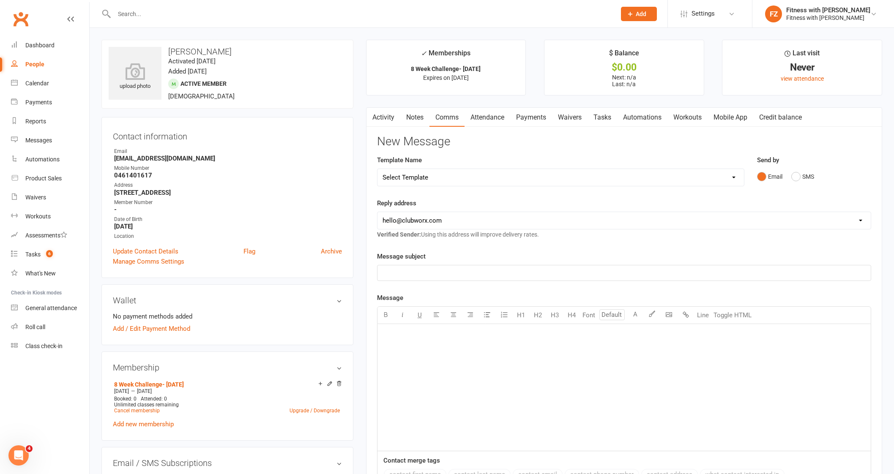
click at [427, 174] on select "Select Template [Email] 2025- Fitness Passport login [Email] 2 week free trial …" at bounding box center [560, 177] width 366 height 17
click at [135, 251] on link "Update Contact Details" at bounding box center [145, 251] width 65 height 10
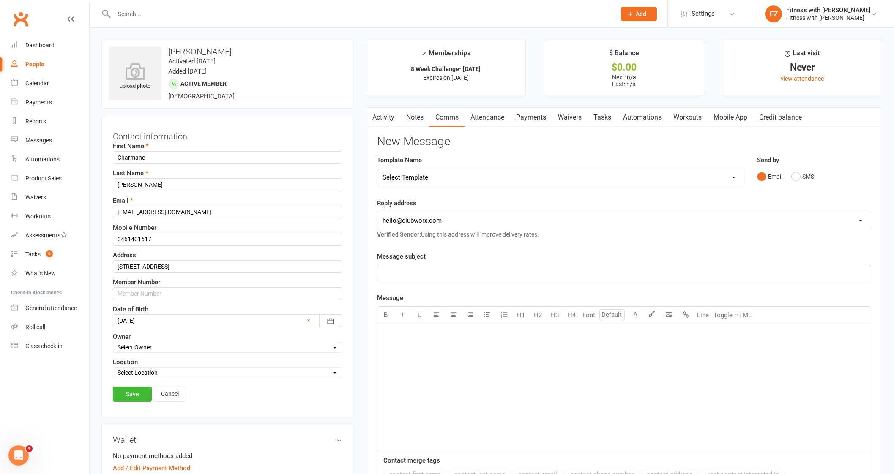
scroll to position [40, 0]
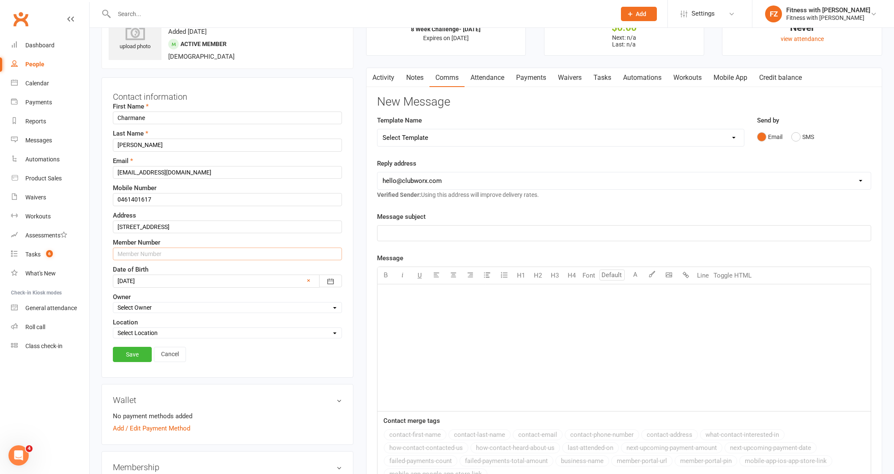
drag, startPoint x: 136, startPoint y: 258, endPoint x: 137, endPoint y: 254, distance: 4.9
click at [136, 257] on input "text" at bounding box center [227, 254] width 229 height 13
click at [122, 348] on link "Save" at bounding box center [132, 354] width 39 height 15
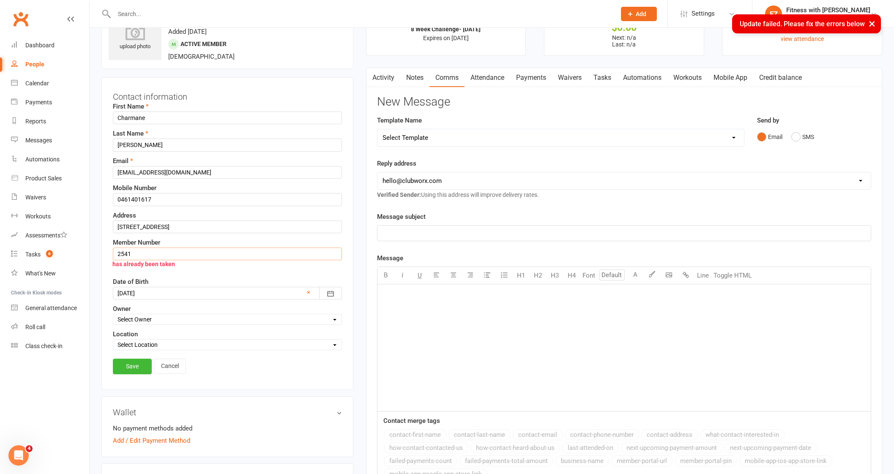
click at [218, 252] on input "2541" at bounding box center [227, 254] width 229 height 13
type input "2554"
click at [128, 360] on link "Save" at bounding box center [132, 366] width 39 height 15
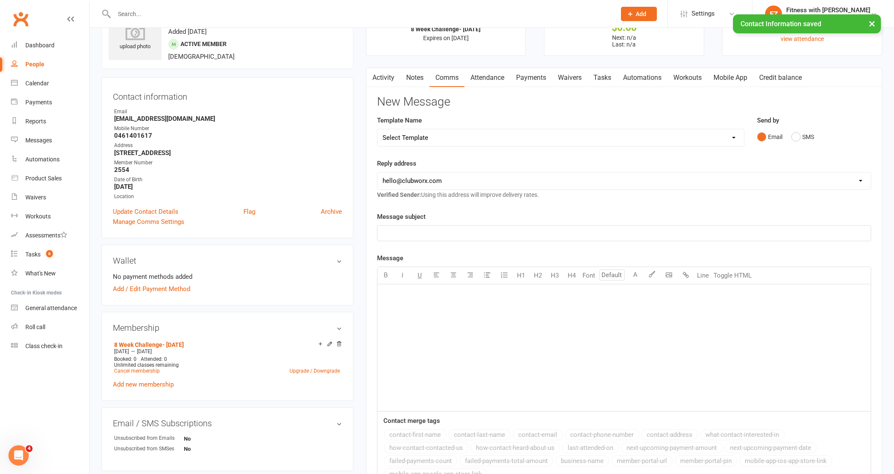
drag, startPoint x: 442, startPoint y: 135, endPoint x: 447, endPoint y: 144, distance: 10.6
click at [442, 135] on select "Select Template [Email] 2025- Fitness Passport login [Email] 2 week free trial …" at bounding box center [560, 137] width 366 height 17
select select "7"
click at [377, 129] on select "Select Template [Email] 2025- Fitness Passport login [Email] 2 week free trial …" at bounding box center [560, 137] width 366 height 17
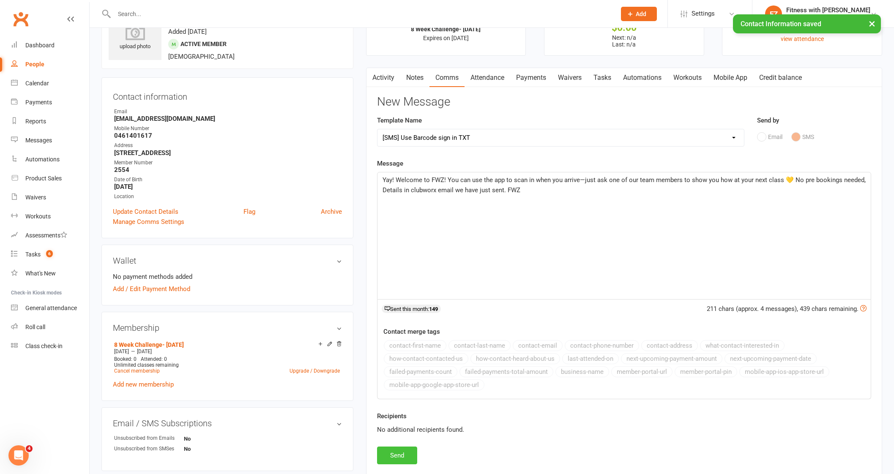
drag, startPoint x: 389, startPoint y: 450, endPoint x: 415, endPoint y: 434, distance: 30.6
click at [391, 447] on button "Send" at bounding box center [397, 456] width 40 height 18
select select
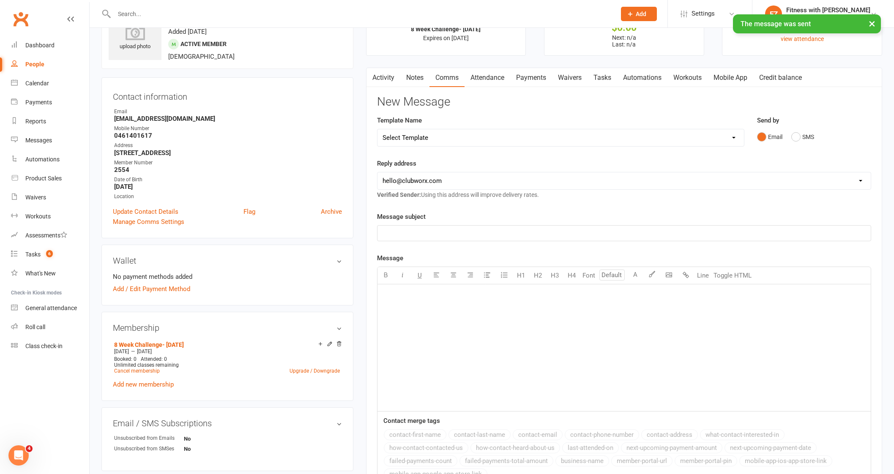
click at [34, 57] on link "People" at bounding box center [50, 64] width 78 height 19
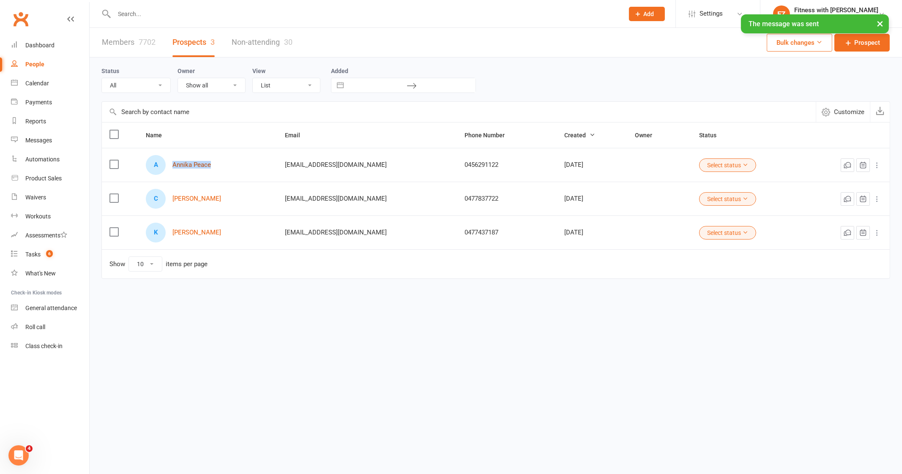
drag, startPoint x: 235, startPoint y: 167, endPoint x: 179, endPoint y: 165, distance: 55.8
click at [172, 169] on div "A Annika Peace" at bounding box center [208, 165] width 124 height 20
click at [202, 161] on link "Annika Peace" at bounding box center [191, 164] width 38 height 7
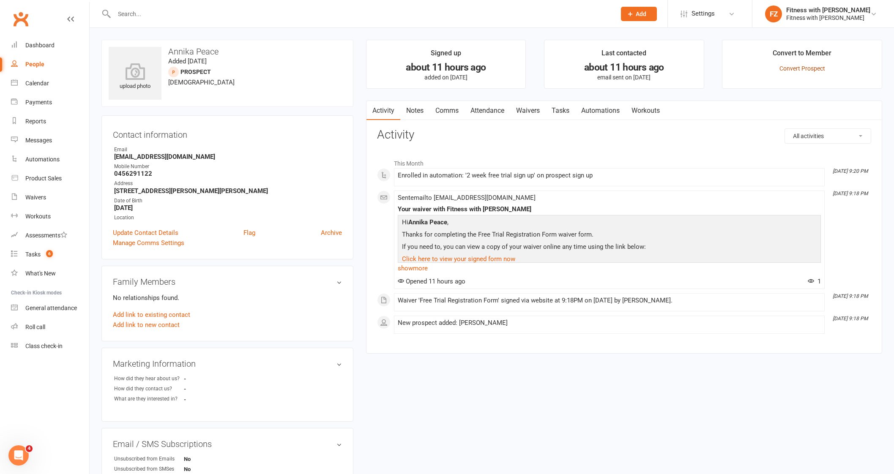
click at [805, 68] on link "Convert Prospect" at bounding box center [802, 68] width 46 height 7
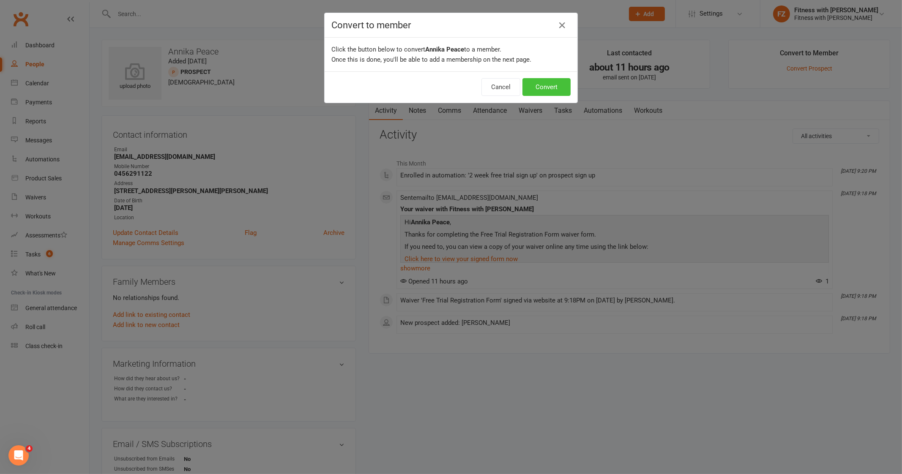
click at [525, 83] on button "Convert" at bounding box center [546, 87] width 48 height 18
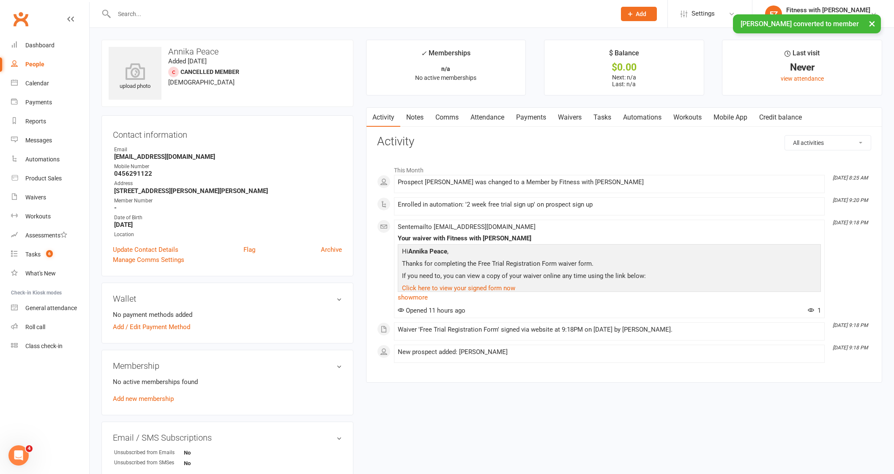
click at [738, 116] on link "Mobile App" at bounding box center [730, 117] width 46 height 19
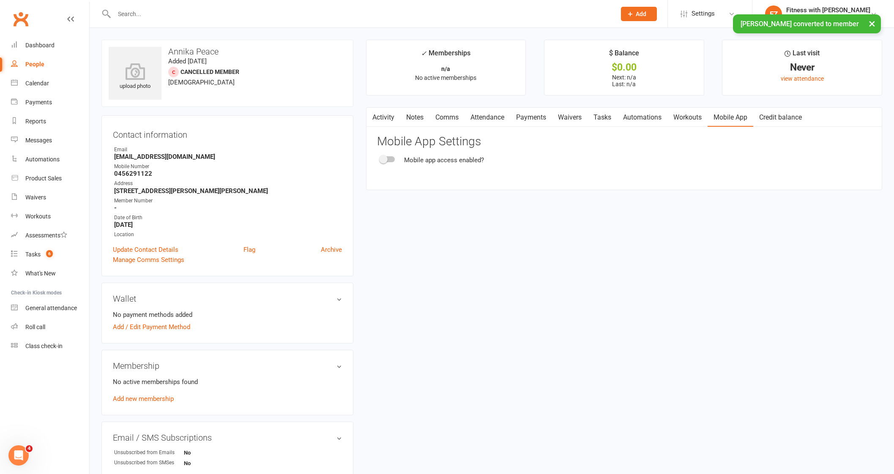
drag, startPoint x: 385, startPoint y: 157, endPoint x: 401, endPoint y: 159, distance: 16.3
click at [386, 157] on span at bounding box center [383, 159] width 8 height 8
click at [380, 158] on input "checkbox" at bounding box center [380, 158] width 0 height 0
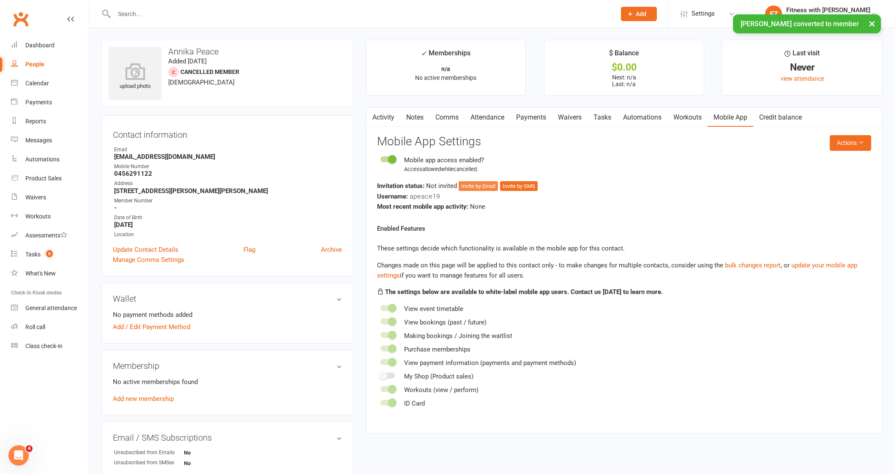
click at [489, 184] on button "Invite by Email" at bounding box center [477, 186] width 39 height 10
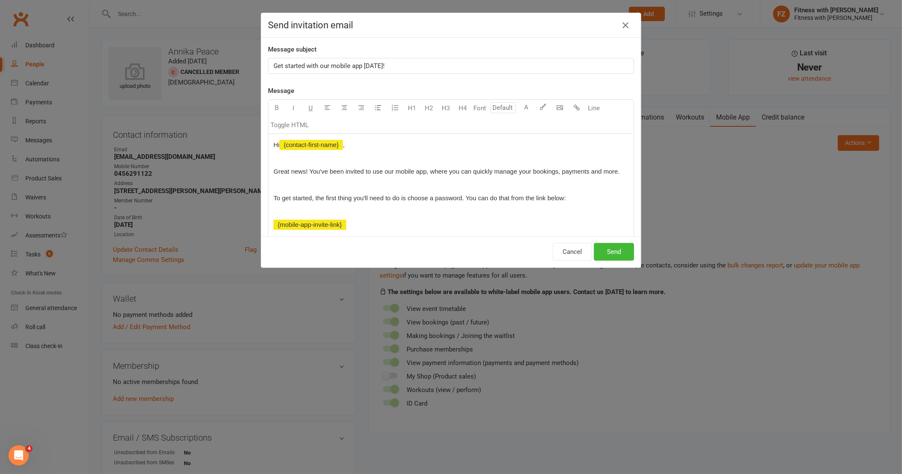
click at [635, 248] on div "Cancel Send" at bounding box center [450, 251] width 379 height 31
click at [614, 251] on button "Send" at bounding box center [614, 252] width 40 height 18
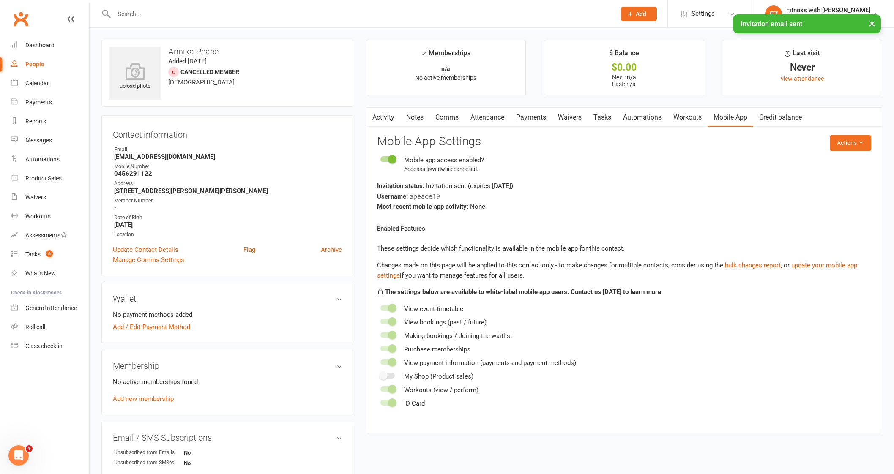
click at [148, 394] on div "No active memberships found Add new membership" at bounding box center [227, 390] width 229 height 27
click at [151, 398] on link "Add new membership" at bounding box center [143, 399] width 61 height 8
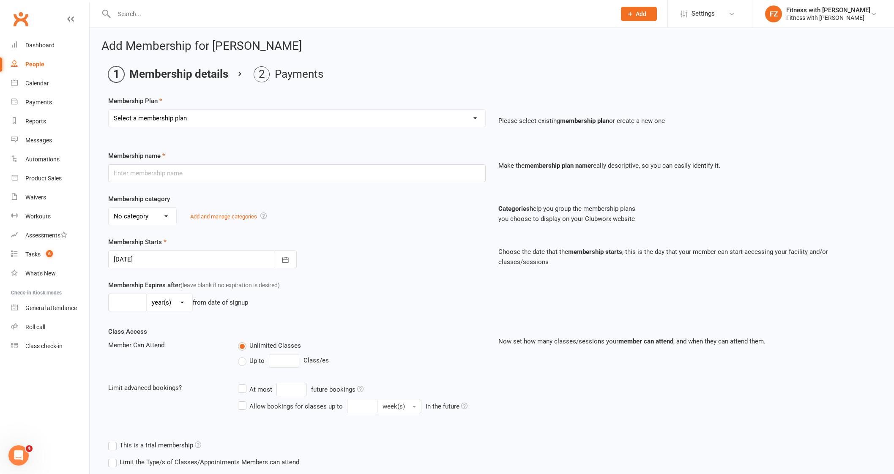
click at [236, 116] on select "Select a membership plan Create new Membership Plan Free 2 Week Trial Single Se…" at bounding box center [297, 118] width 376 height 17
select select "9"
click at [109, 110] on select "Select a membership plan Create new Membership Plan Free 2 Week Trial Single Se…" at bounding box center [297, 118] width 376 height 17
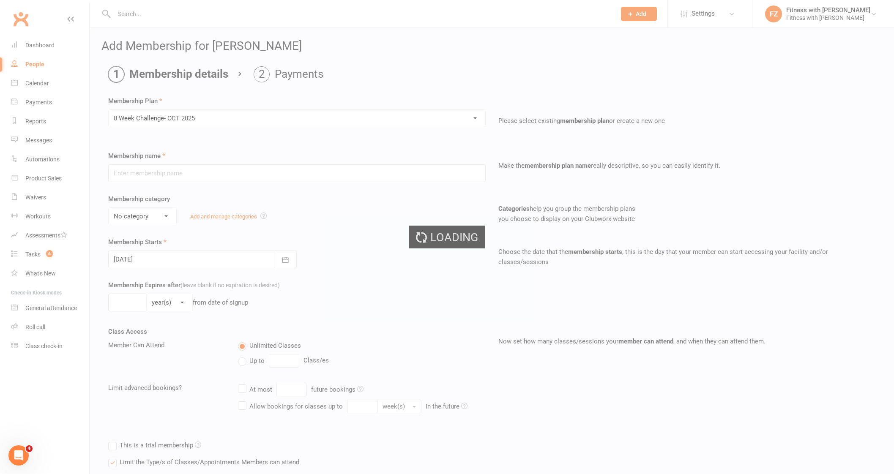
type input "8 Week Challenge- [DATE]"
type input "8"
select select "1"
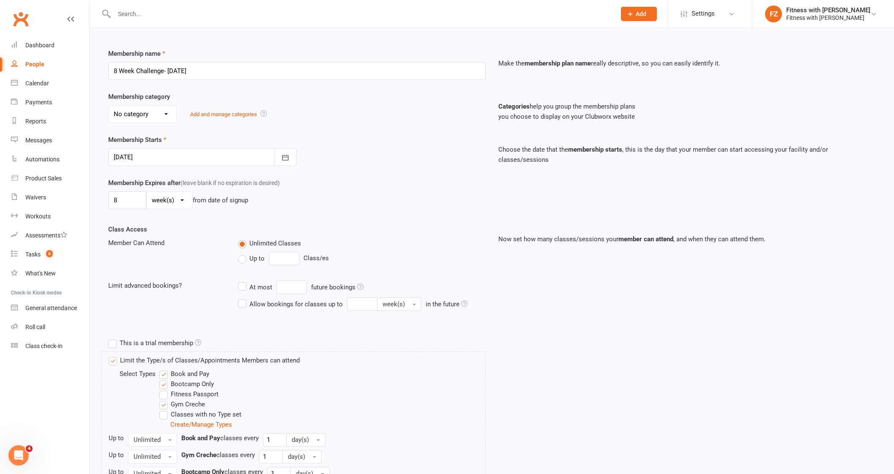
scroll to position [177, 0]
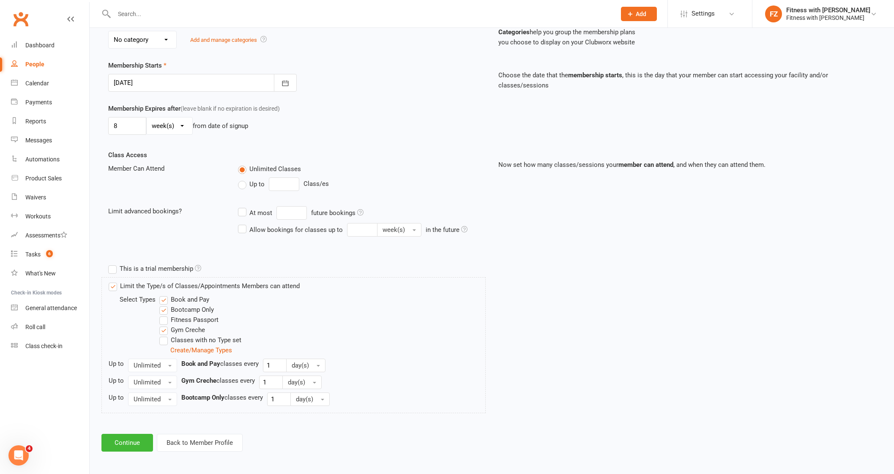
drag, startPoint x: 237, startPoint y: 405, endPoint x: 202, endPoint y: 412, distance: 34.8
drag, startPoint x: 202, startPoint y: 412, endPoint x: 125, endPoint y: 437, distance: 81.5
click at [125, 437] on button "Continue" at bounding box center [127, 443] width 52 height 18
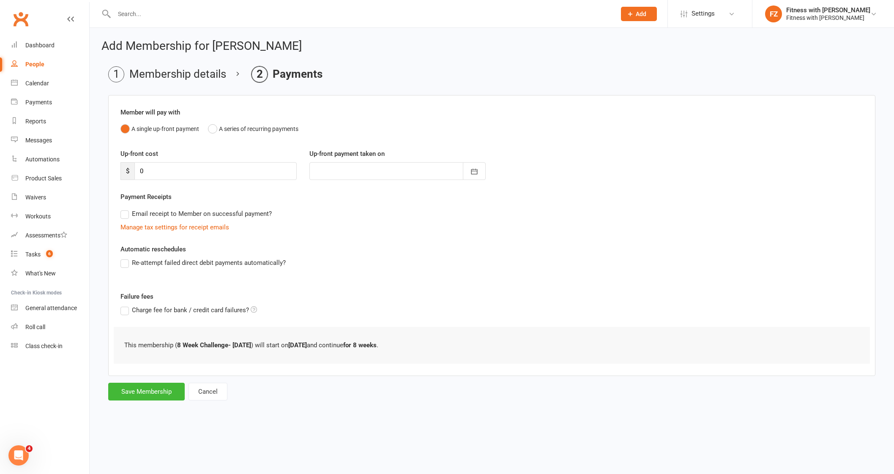
scroll to position [0, 0]
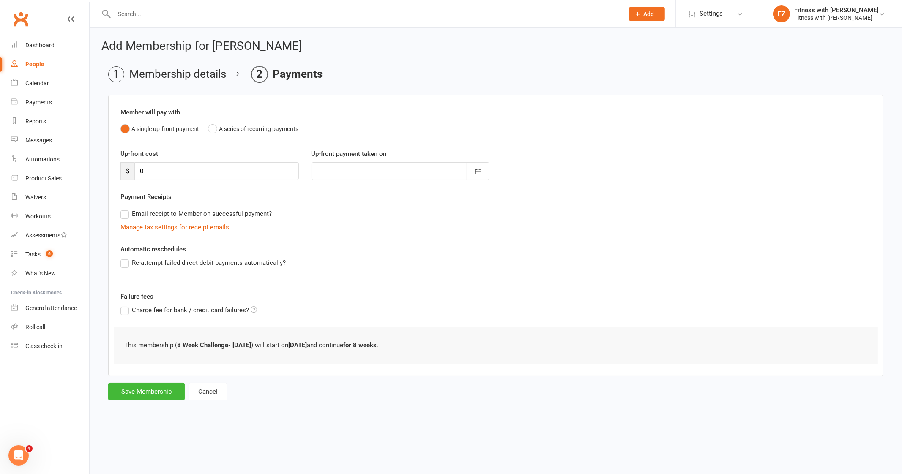
drag, startPoint x: 202, startPoint y: 372, endPoint x: 199, endPoint y: 378, distance: 7.4
click at [202, 372] on div "Member will pay with A single up-front payment A series of recurring payments U…" at bounding box center [495, 235] width 775 height 281
click at [143, 394] on button "Save Membership" at bounding box center [146, 392] width 76 height 18
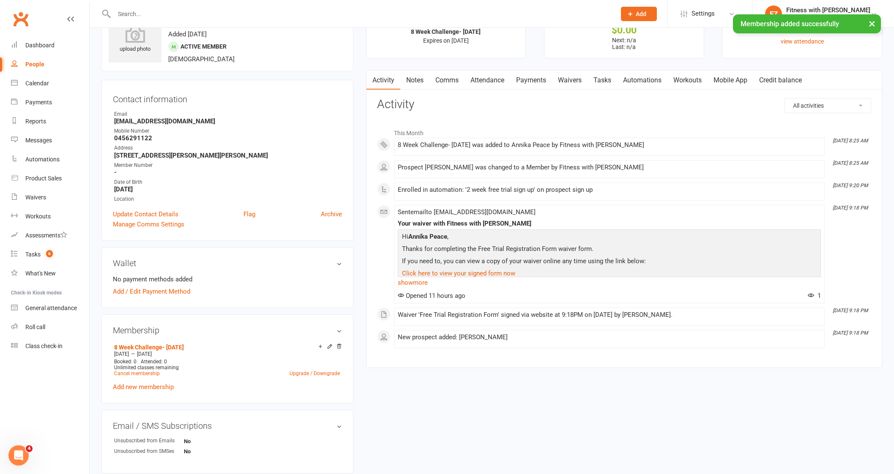
scroll to position [52, 0]
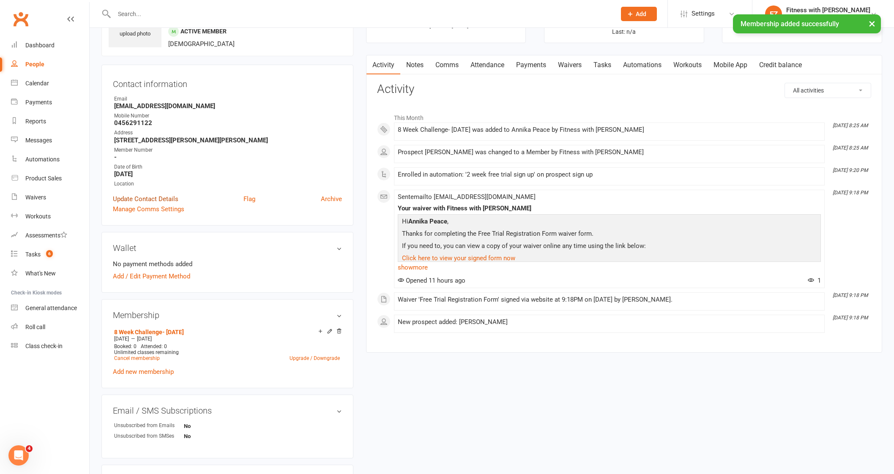
click at [159, 197] on link "Update Contact Details" at bounding box center [145, 199] width 65 height 10
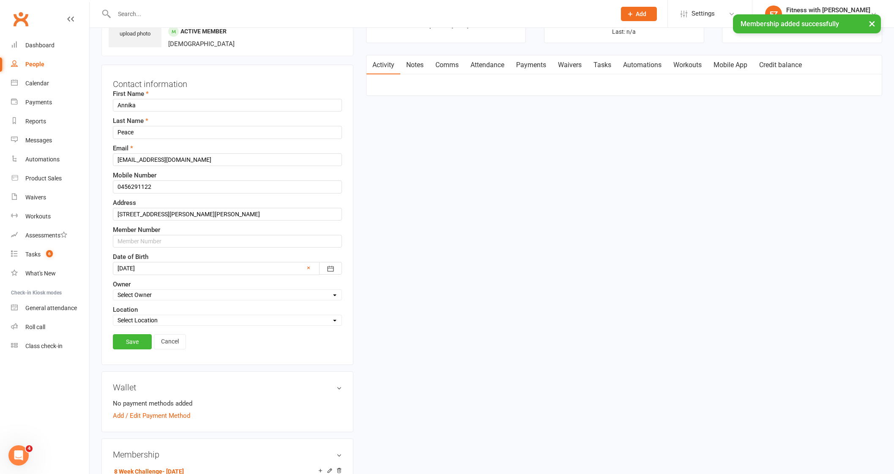
scroll to position [40, 0]
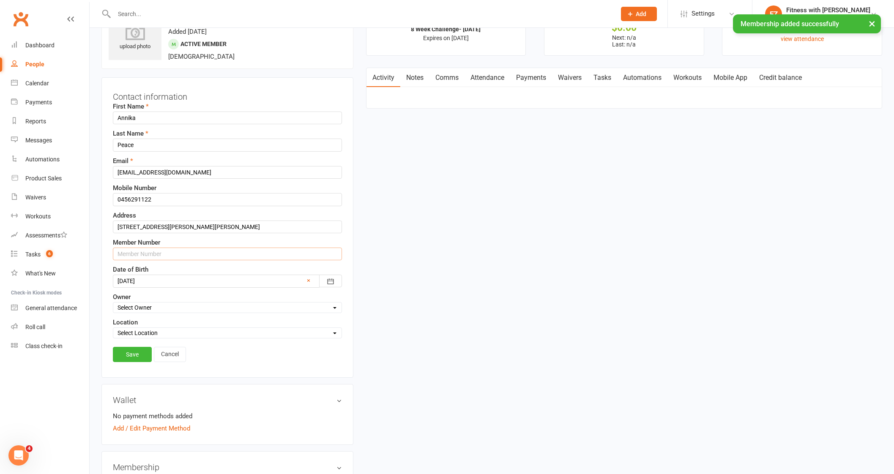
click at [149, 250] on input "text" at bounding box center [227, 254] width 229 height 13
type input "3254"
click at [135, 349] on link "Save" at bounding box center [132, 354] width 39 height 15
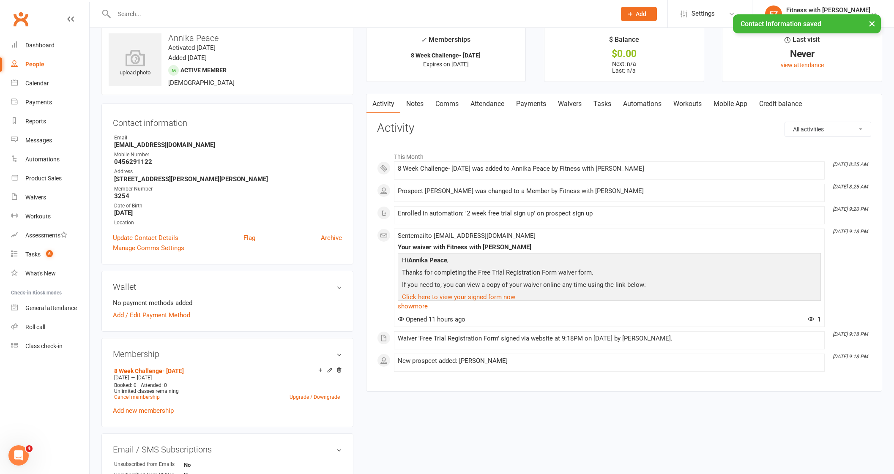
scroll to position [0, 0]
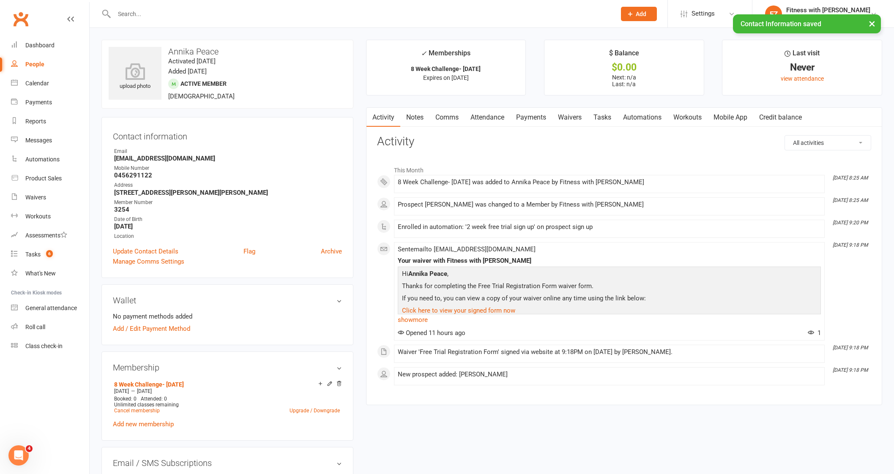
click at [743, 117] on link "Mobile App" at bounding box center [730, 117] width 46 height 19
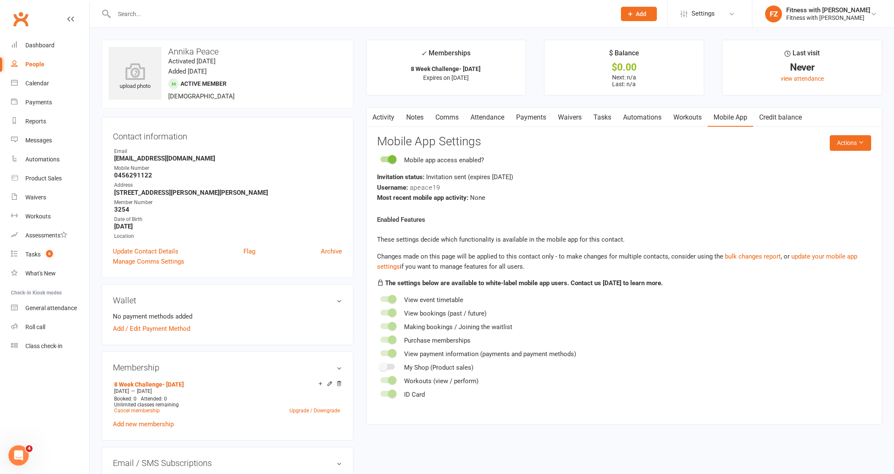
click at [401, 115] on link "Notes" at bounding box center [414, 117] width 29 height 19
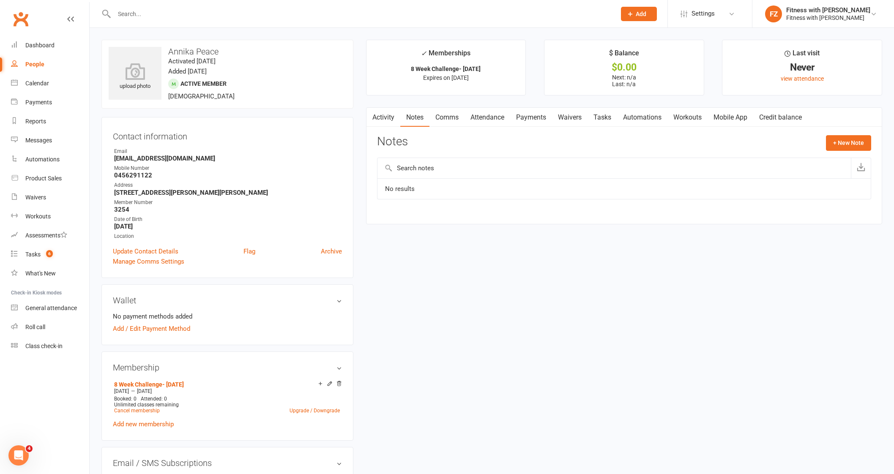
click at [387, 116] on link "Activity" at bounding box center [383, 117] width 34 height 19
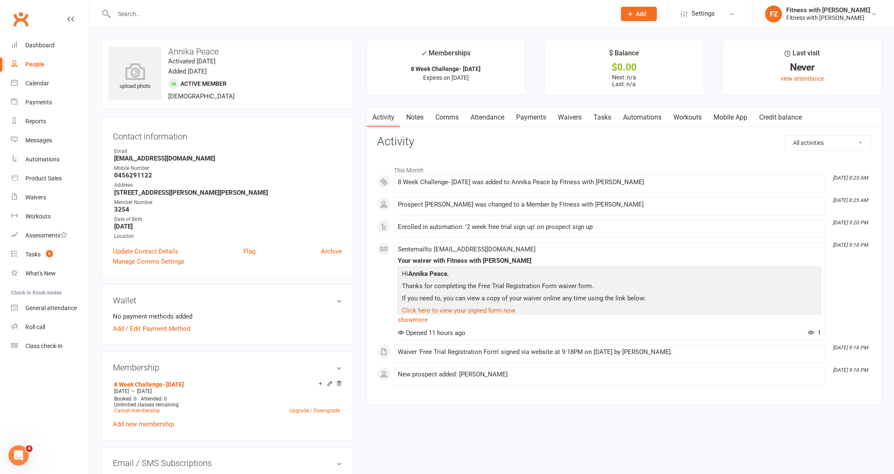
click at [744, 112] on link "Mobile App" at bounding box center [730, 117] width 46 height 19
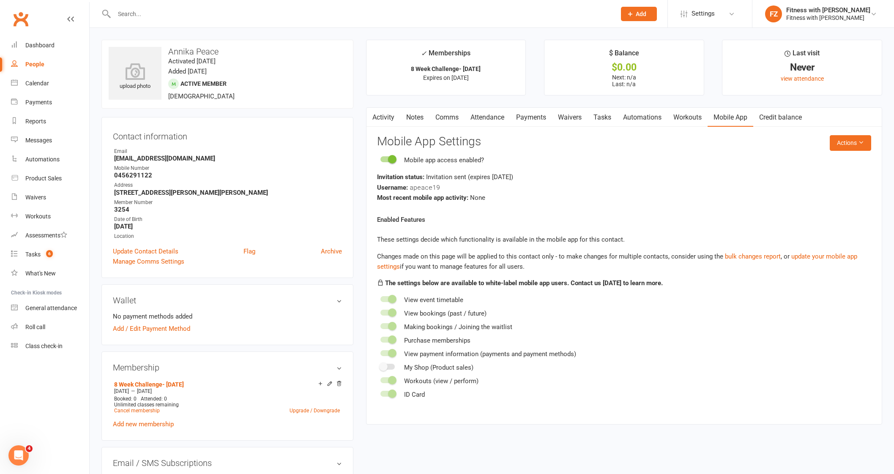
click at [385, 115] on link "Activity" at bounding box center [383, 117] width 34 height 19
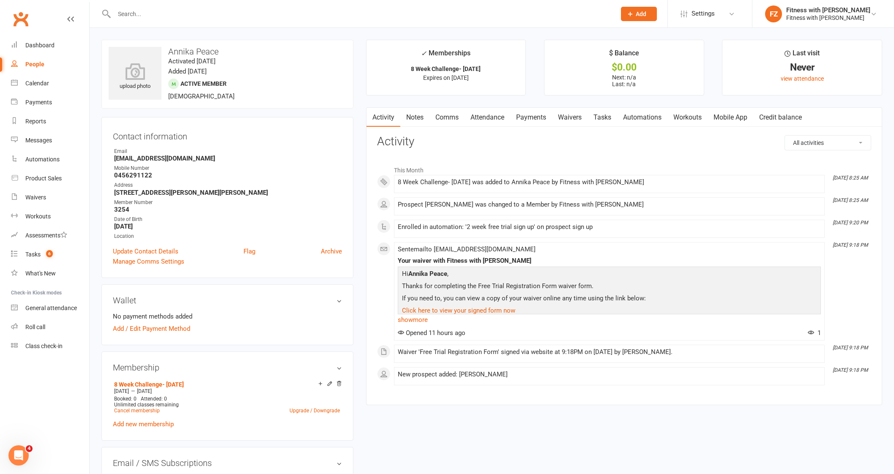
click at [448, 114] on link "Comms" at bounding box center [446, 117] width 35 height 19
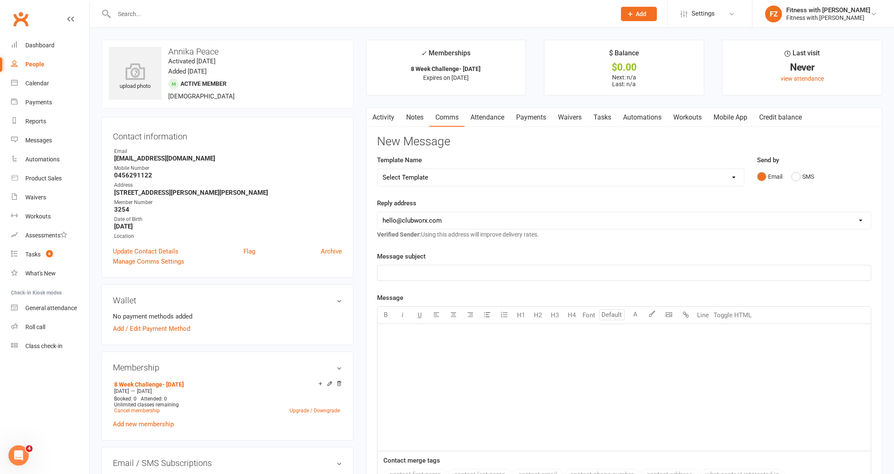
drag, startPoint x: 445, startPoint y: 177, endPoint x: 477, endPoint y: 176, distance: 33.0
click at [445, 177] on select "Select Template [Email] 2025- Fitness Passport login [Email] 2 week free trial …" at bounding box center [560, 177] width 366 height 17
select select "7"
click at [377, 169] on select "Select Template [Email] 2025- Fitness Passport login [Email] 2 week free trial …" at bounding box center [560, 177] width 366 height 17
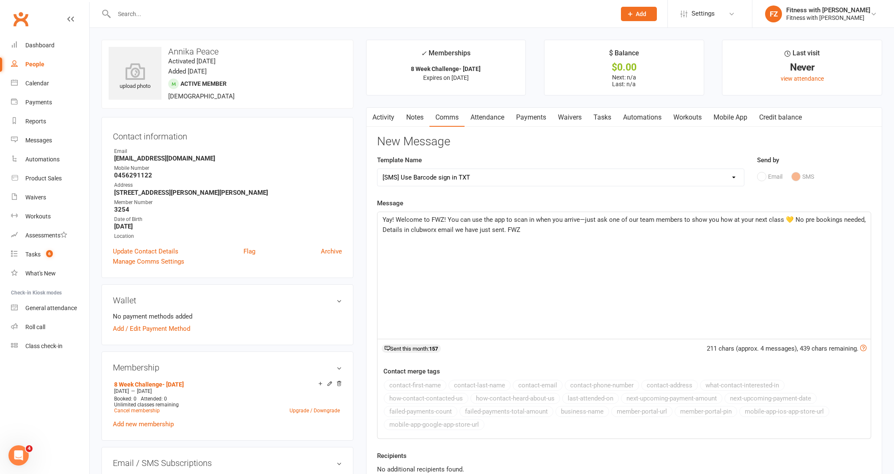
scroll to position [105, 0]
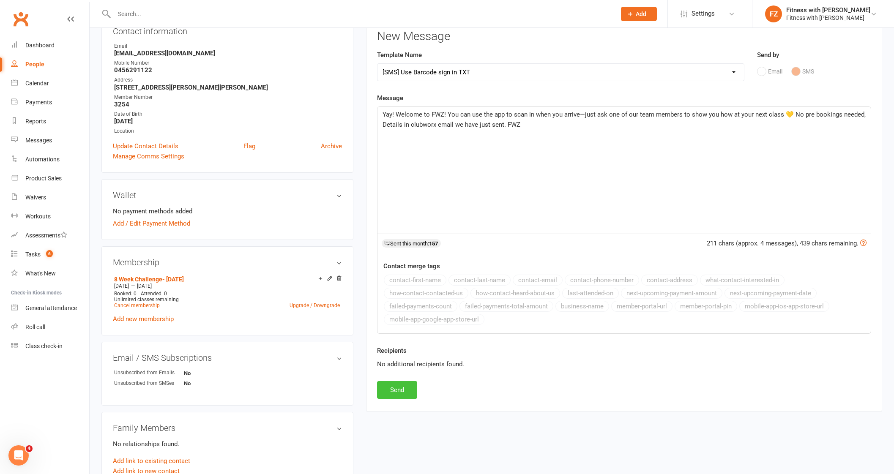
drag, startPoint x: 396, startPoint y: 394, endPoint x: 399, endPoint y: 392, distance: 4.6
click at [396, 394] on button "Send" at bounding box center [397, 390] width 40 height 18
select select
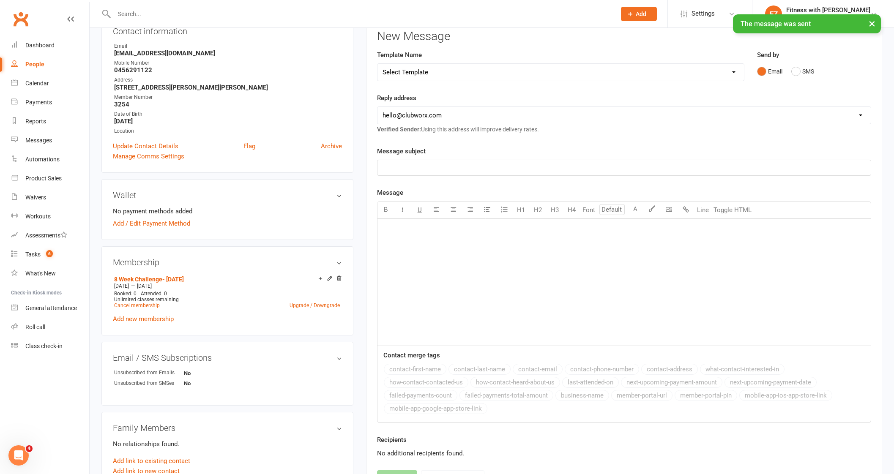
scroll to position [0, 0]
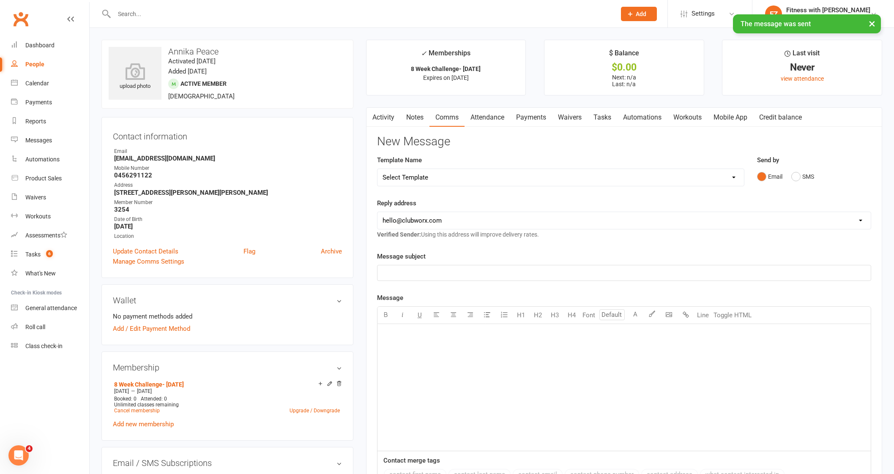
click at [735, 111] on link "Mobile App" at bounding box center [730, 117] width 46 height 19
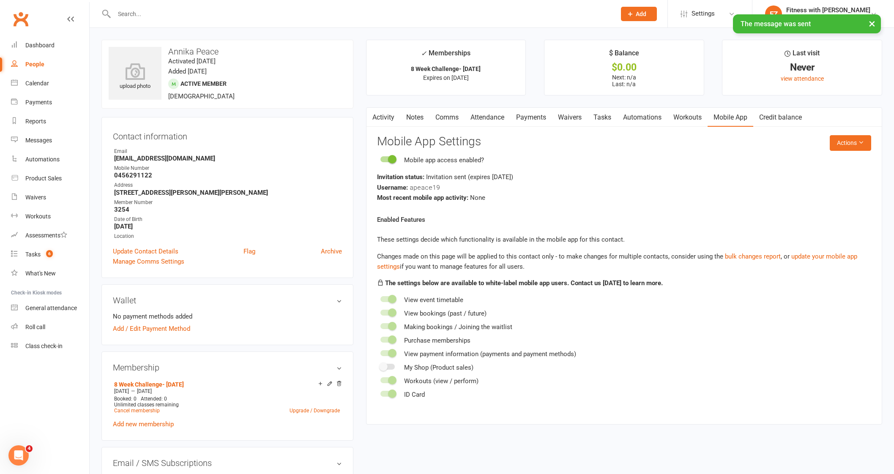
click at [428, 115] on link "Notes" at bounding box center [414, 117] width 29 height 19
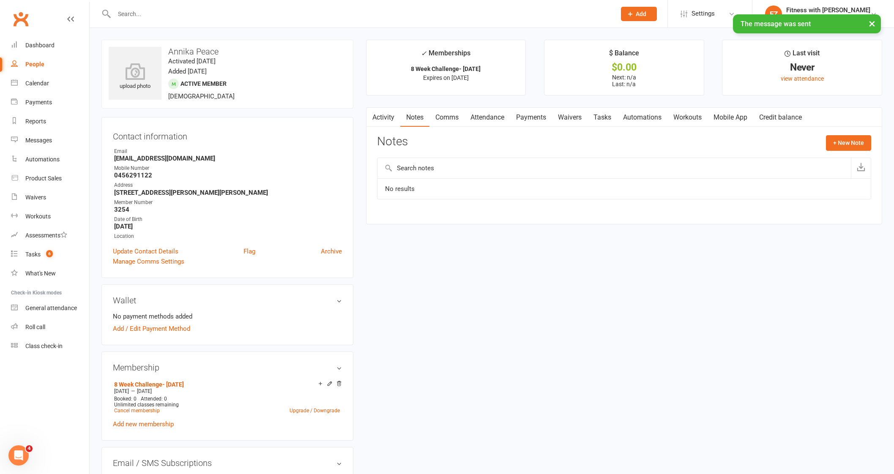
click at [443, 123] on link "Comms" at bounding box center [446, 117] width 35 height 19
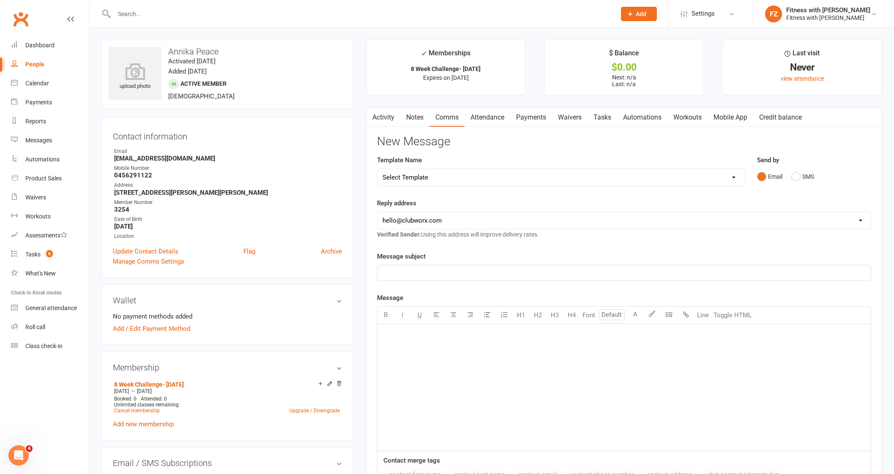
click at [389, 119] on link "Activity" at bounding box center [383, 117] width 34 height 19
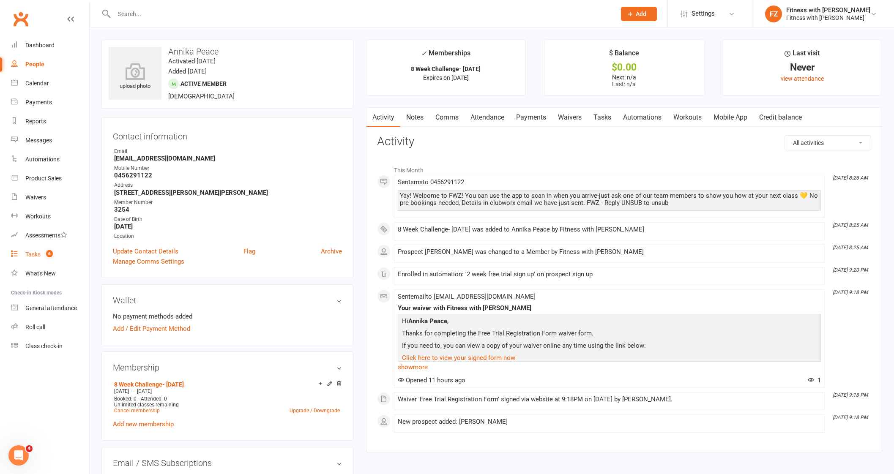
click at [41, 259] on link "Tasks 6" at bounding box center [50, 254] width 78 height 19
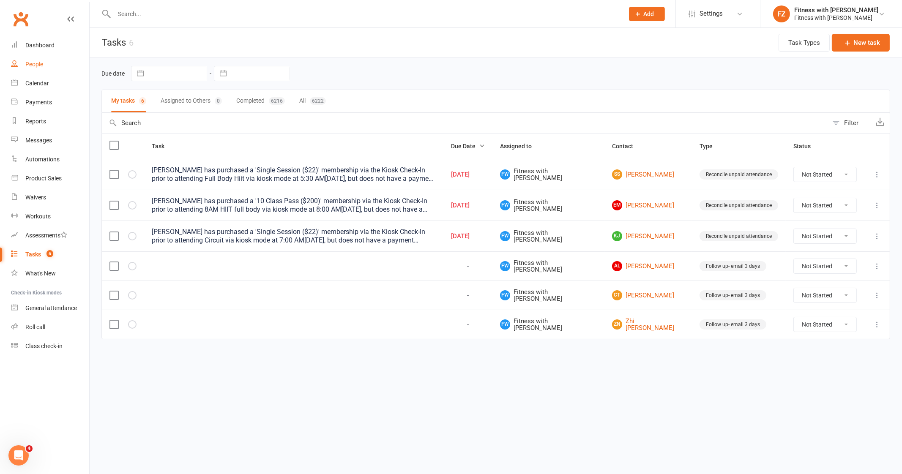
click at [52, 59] on link "People" at bounding box center [50, 64] width 78 height 19
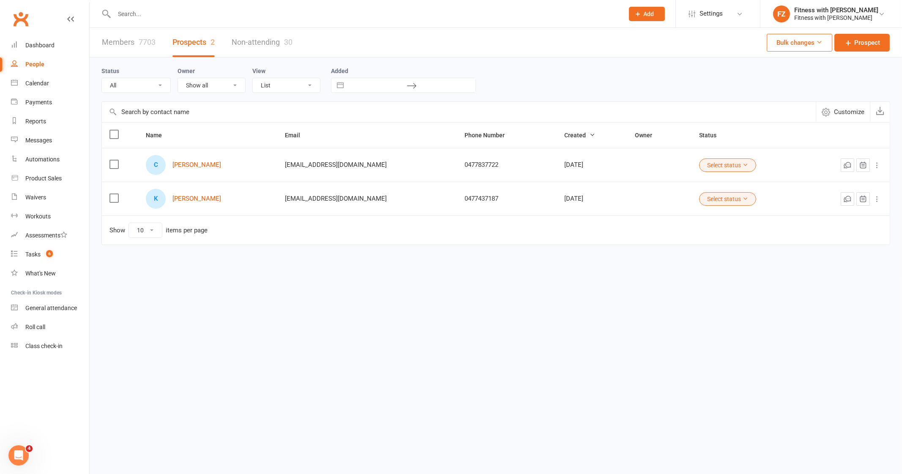
drag, startPoint x: 251, startPoint y: 166, endPoint x: 171, endPoint y: 171, distance: 80.0
click at [171, 171] on div "C [PERSON_NAME]" at bounding box center [208, 165] width 124 height 20
copy div "[PERSON_NAME]"
click at [184, 14] on input "text" at bounding box center [365, 14] width 506 height 12
paste input "[PERSON_NAME]"
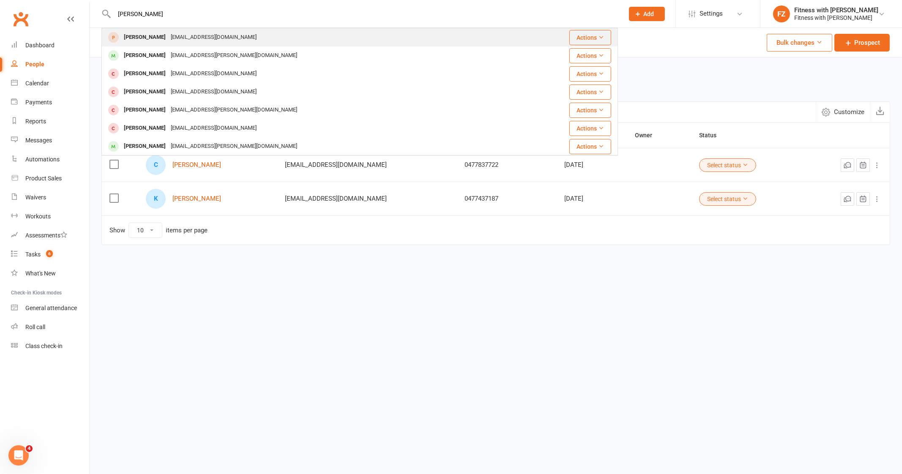
type input "[PERSON_NAME]"
click at [200, 33] on div "[EMAIL_ADDRESS][DOMAIN_NAME]" at bounding box center [213, 37] width 91 height 12
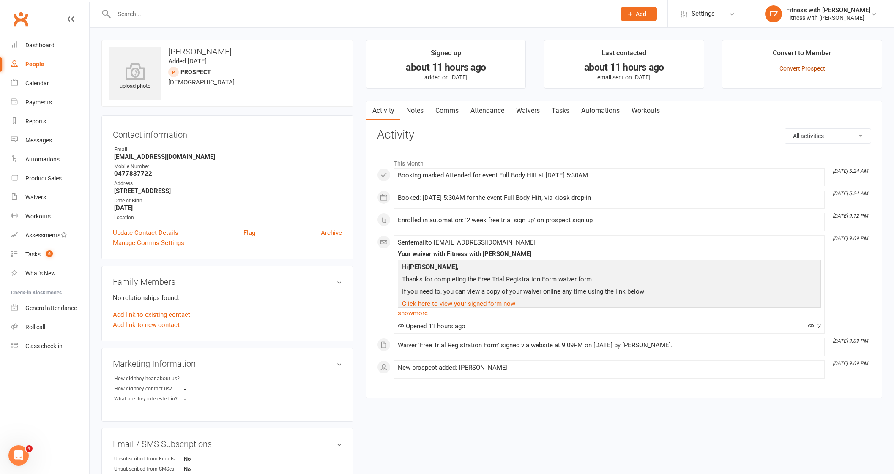
click at [812, 70] on link "Convert Prospect" at bounding box center [802, 68] width 46 height 7
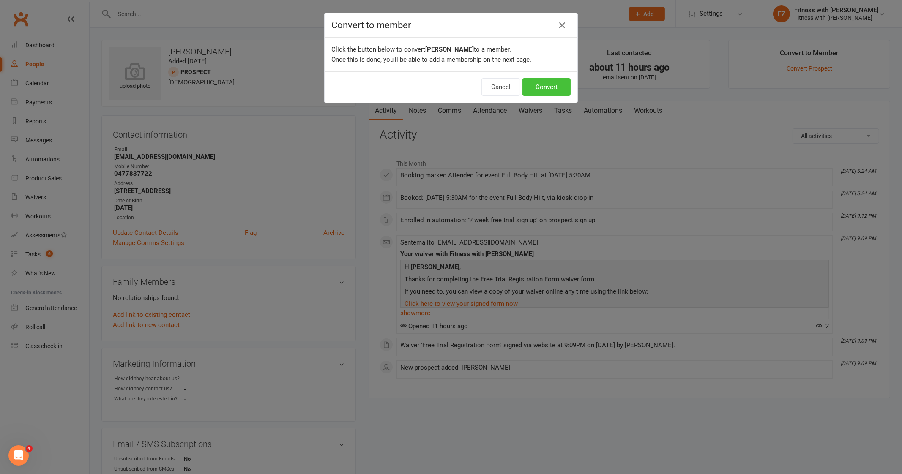
click at [549, 85] on button "Convert" at bounding box center [546, 87] width 48 height 18
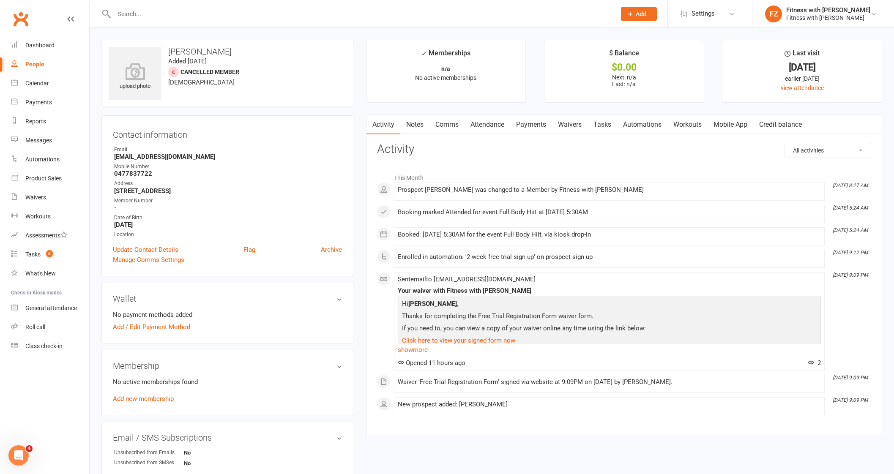
click at [725, 128] on link "Mobile App" at bounding box center [730, 124] width 46 height 19
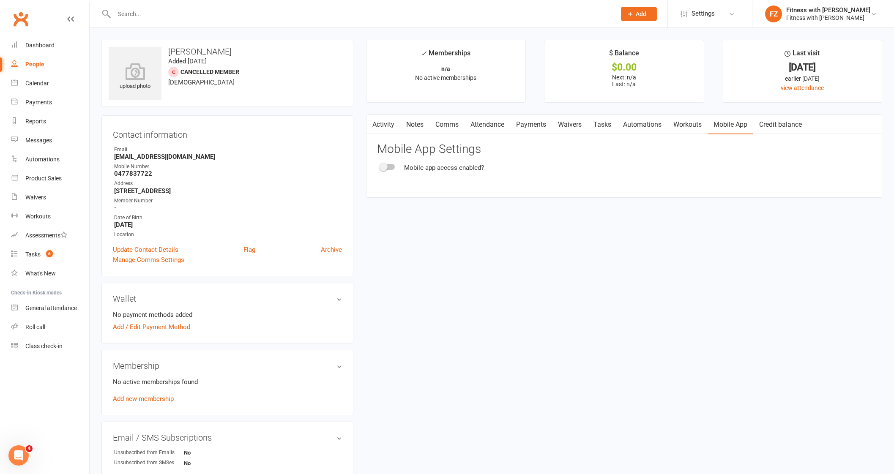
click at [378, 159] on react-component "Mobile App Settings Mobile app access enabled?" at bounding box center [624, 158] width 494 height 30
click at [387, 175] on div "Activity Notes Comms Attendance Payments Waivers Tasks Automations Workouts Mob…" at bounding box center [624, 156] width 516 height 83
click at [389, 169] on div at bounding box center [387, 167] width 14 height 6
click at [380, 166] on input "checkbox" at bounding box center [380, 166] width 0 height 0
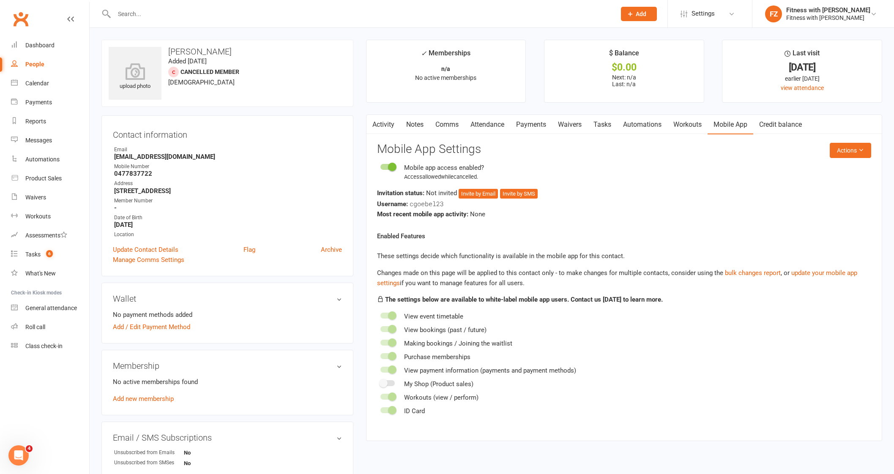
click at [469, 188] on div "Invitation status: Not invited Invite by Email Invite by SMS" at bounding box center [624, 193] width 494 height 11
click at [476, 192] on button "Invite by Email" at bounding box center [477, 194] width 39 height 10
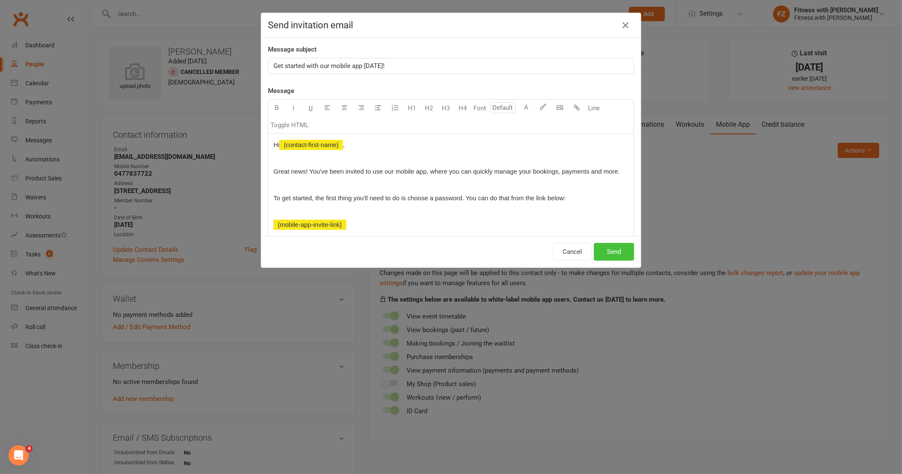
click at [627, 250] on button "Send" at bounding box center [614, 252] width 40 height 18
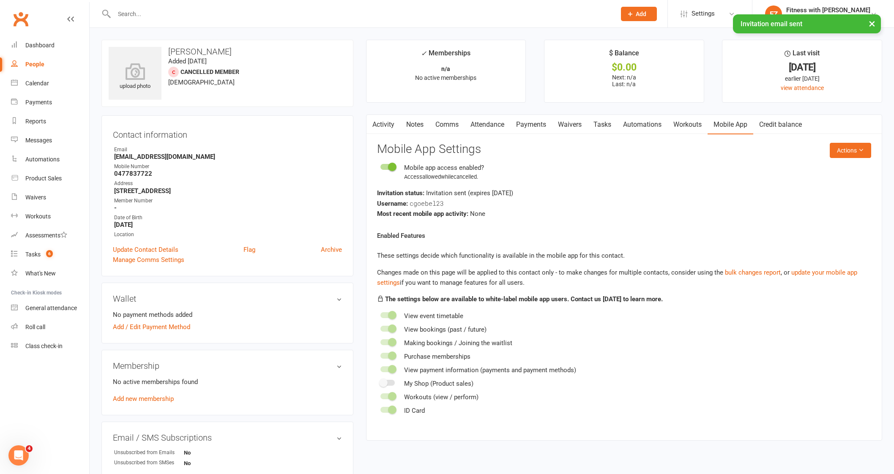
drag, startPoint x: 399, startPoint y: 114, endPoint x: 412, endPoint y: 120, distance: 14.9
click at [403, 115] on main "✓ Memberships n/a No active memberships $ Balance $0.00 Next: n/a Last: n/a Las…" at bounding box center [624, 244] width 529 height 409
click at [436, 126] on link "Comms" at bounding box center [446, 124] width 35 height 19
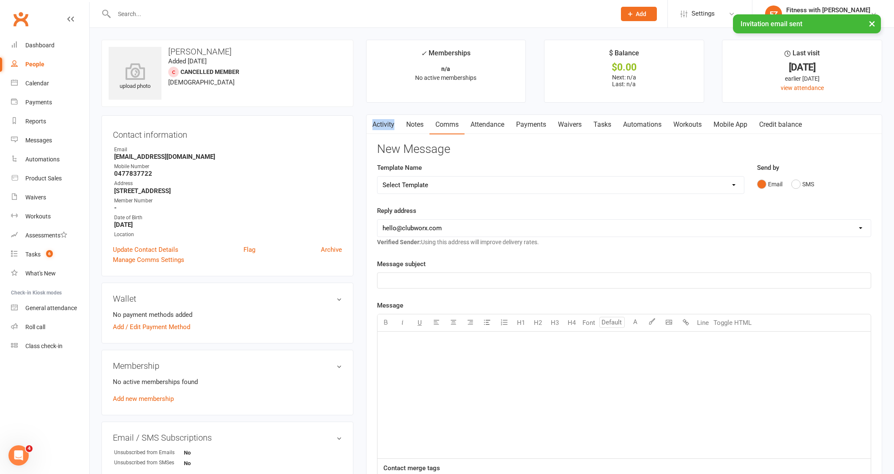
click at [386, 123] on link "Activity" at bounding box center [383, 124] width 34 height 19
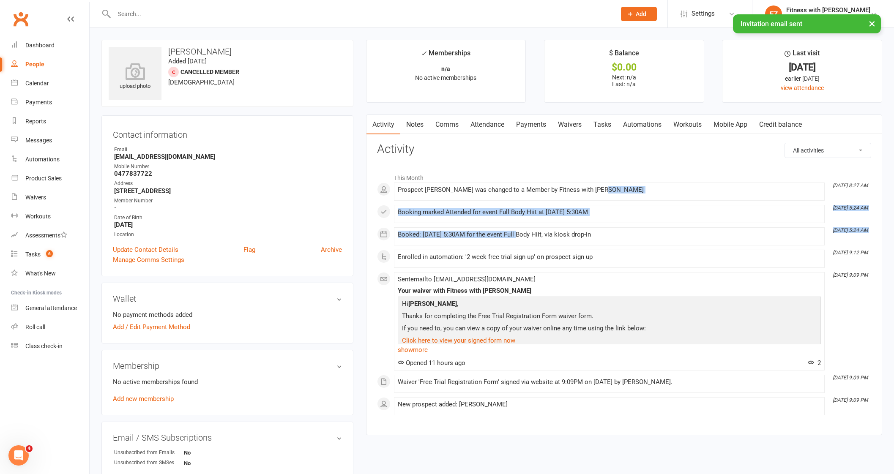
drag, startPoint x: 732, startPoint y: 202, endPoint x: 576, endPoint y: 217, distance: 156.6
click at [519, 220] on div "This Month [DATE] 8:27 AM Prospect [PERSON_NAME] was changed to a Member by Fit…" at bounding box center [624, 292] width 494 height 246
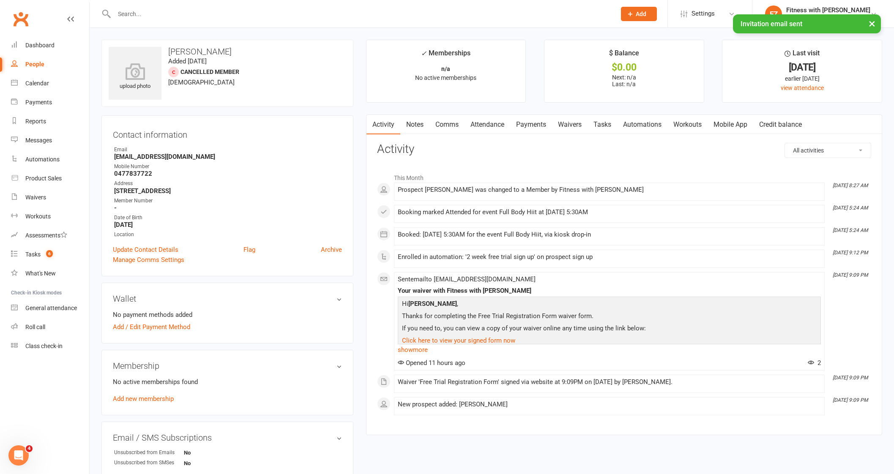
click at [720, 226] on div "This Month [DATE] 8:27 AM Prospect [PERSON_NAME] was changed to a Member by Fit…" at bounding box center [624, 292] width 494 height 246
drag, startPoint x: 745, startPoint y: 223, endPoint x: 395, endPoint y: 227, distance: 349.5
click at [395, 227] on div "This Month [DATE] 8:27 AM Prospect [PERSON_NAME] was changed to a Member by Fit…" at bounding box center [624, 292] width 494 height 246
click at [134, 393] on div "No active memberships found Add new membership" at bounding box center [227, 390] width 229 height 27
click at [130, 396] on link "Add new membership" at bounding box center [143, 399] width 61 height 8
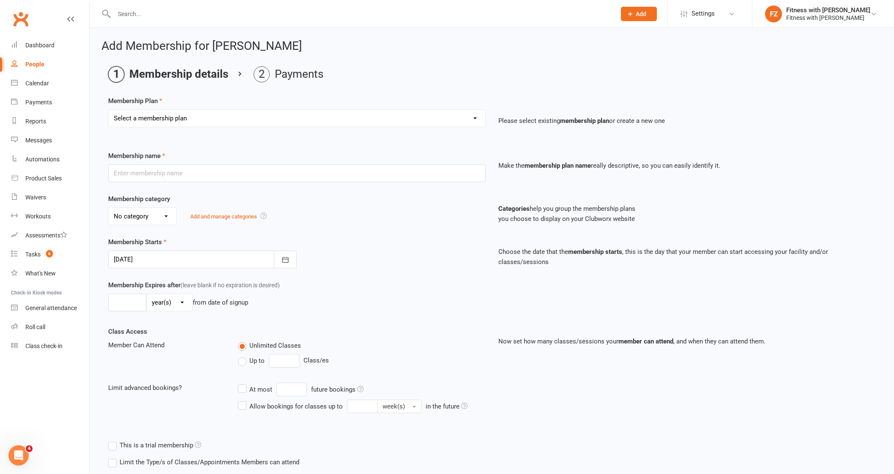
click at [230, 110] on select "Select a membership plan Create new Membership Plan Free 2 Week Trial Single Se…" at bounding box center [297, 118] width 376 height 17
select select "9"
click at [109, 110] on select "Select a membership plan Create new Membership Plan Free 2 Week Trial Single Se…" at bounding box center [297, 118] width 376 height 17
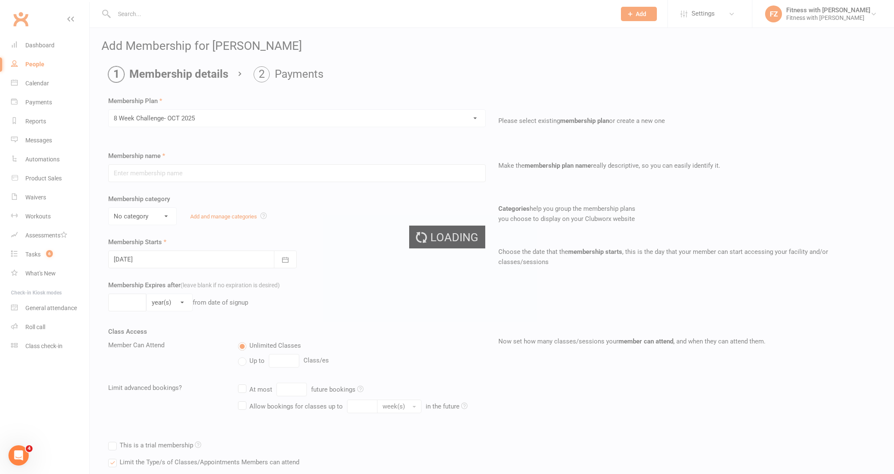
type input "8 Week Challenge- [DATE]"
type input "8"
select select "1"
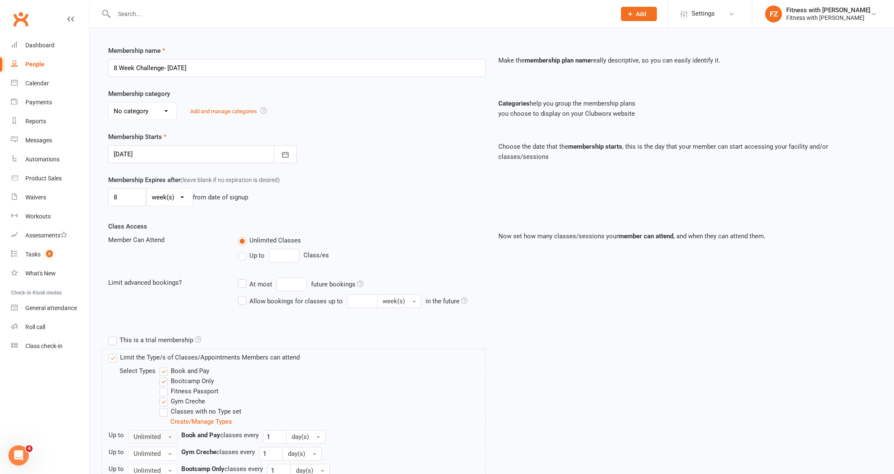
scroll to position [177, 0]
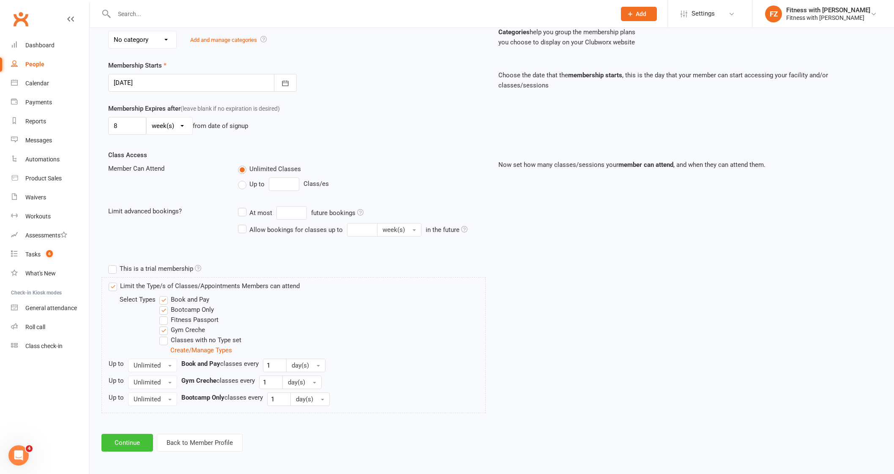
click at [136, 439] on button "Continue" at bounding box center [127, 443] width 52 height 18
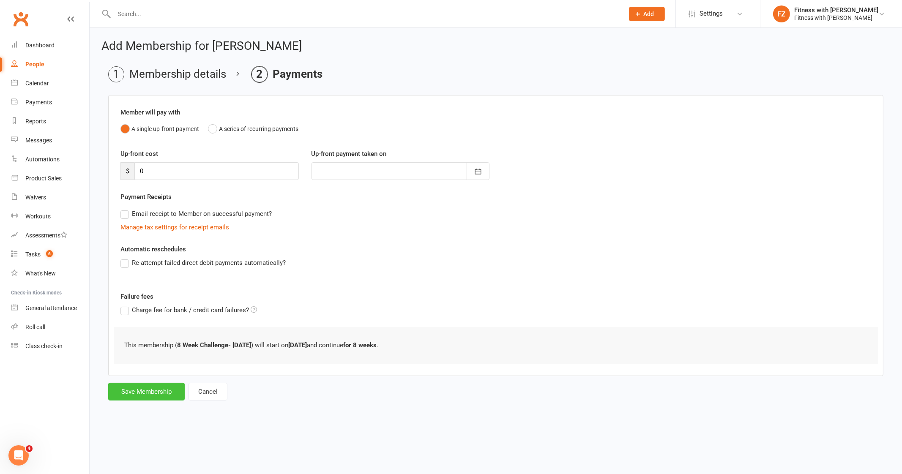
click at [158, 383] on button "Save Membership" at bounding box center [146, 392] width 76 height 18
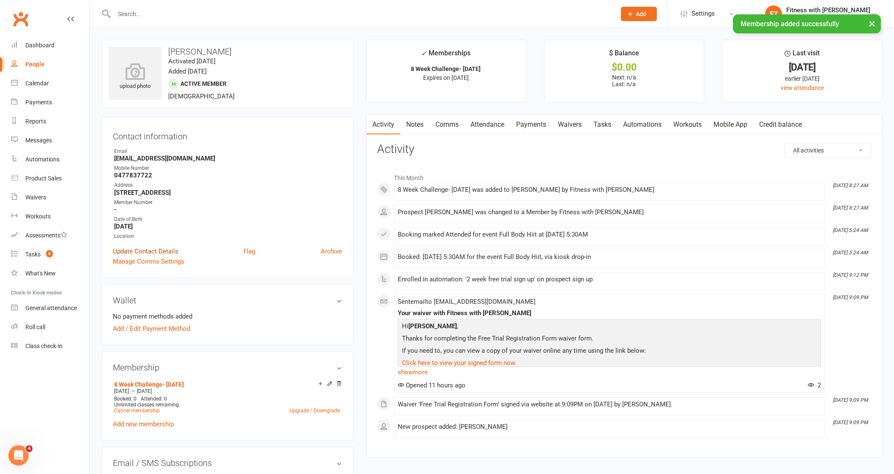
click at [150, 254] on link "Update Contact Details" at bounding box center [145, 251] width 65 height 10
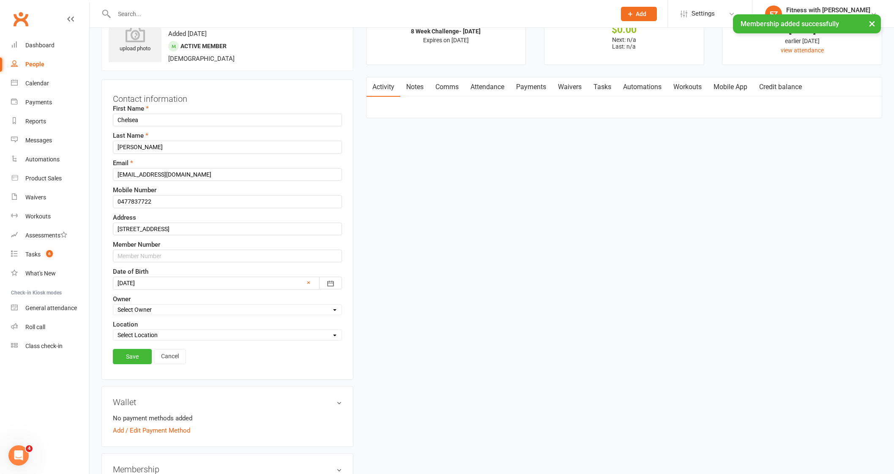
scroll to position [40, 0]
drag, startPoint x: 123, startPoint y: 248, endPoint x: 126, endPoint y: 244, distance: 5.7
click at [123, 248] on input "text" at bounding box center [227, 254] width 229 height 13
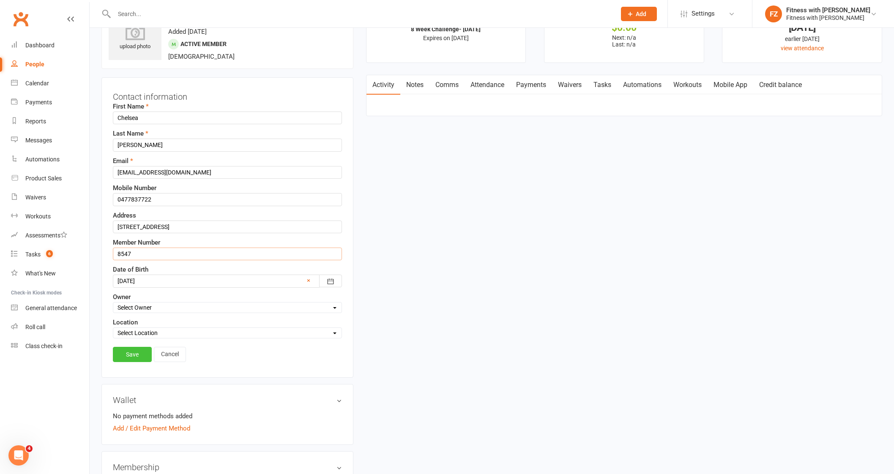
type input "8547"
click at [114, 347] on link "Save" at bounding box center [132, 354] width 39 height 15
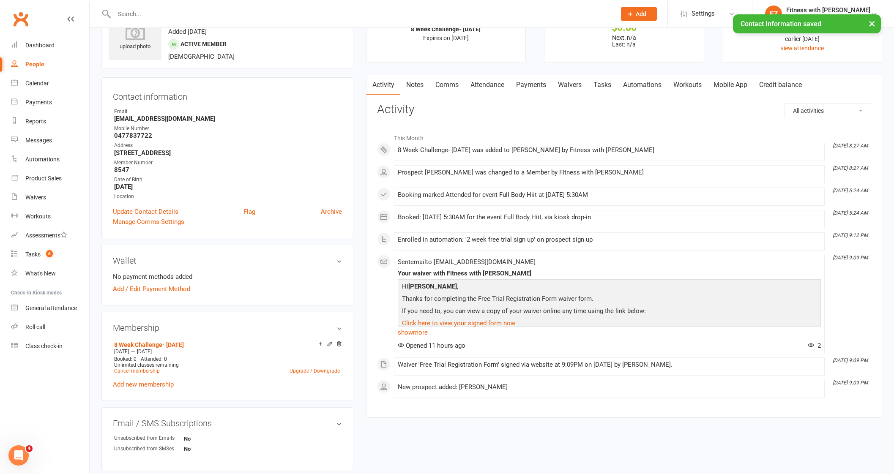
click at [731, 87] on link "Mobile App" at bounding box center [730, 84] width 46 height 19
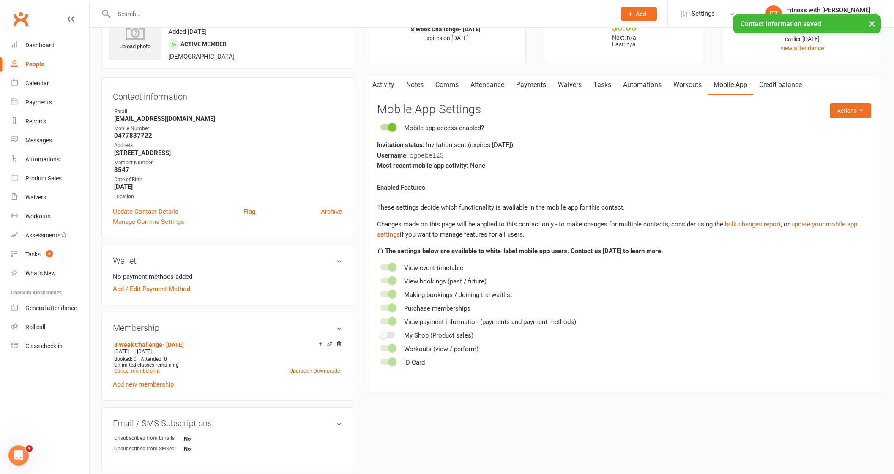
click at [433, 81] on link "Comms" at bounding box center [446, 84] width 35 height 19
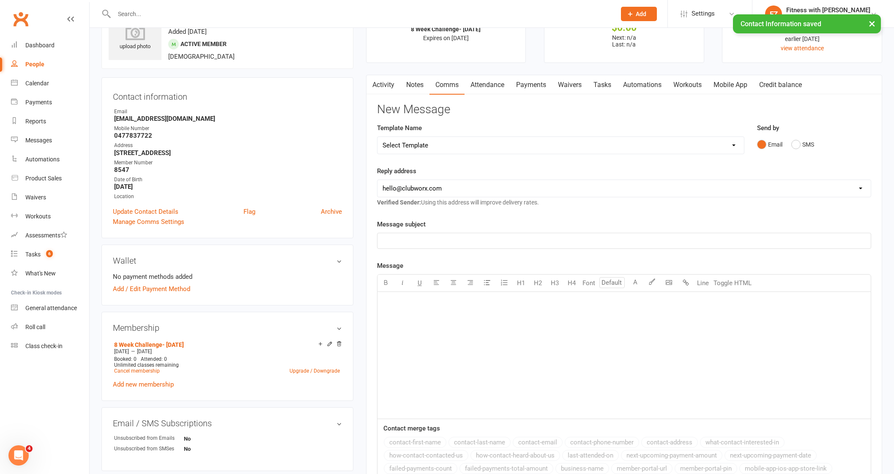
click at [396, 88] on link "Activity" at bounding box center [383, 84] width 34 height 19
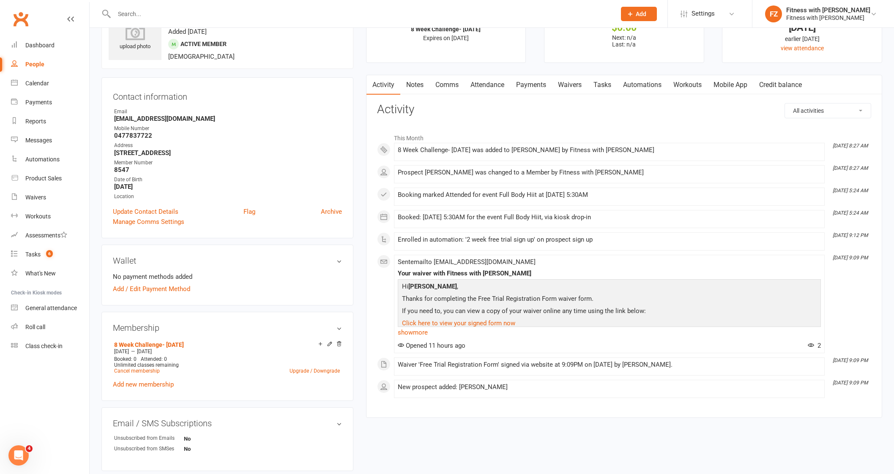
click at [438, 85] on link "Comms" at bounding box center [446, 84] width 35 height 19
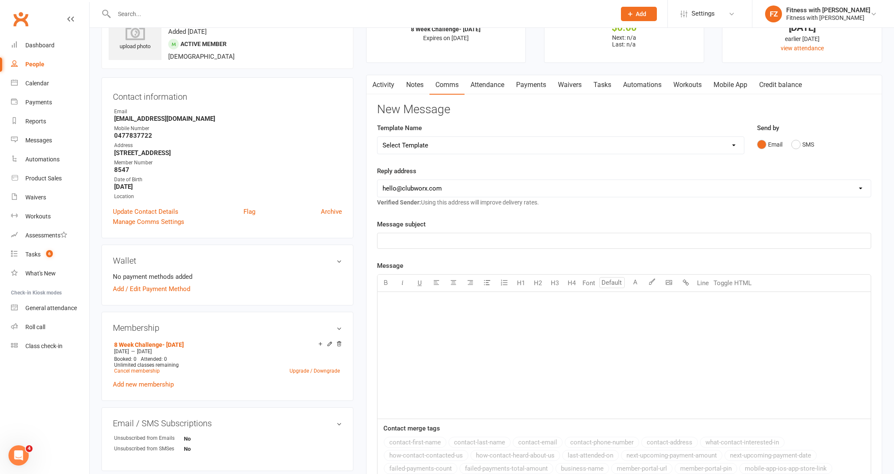
click at [421, 151] on select "Select Template [Email] 2025- Fitness Passport login [Email] 2 week free trial …" at bounding box center [560, 145] width 366 height 17
select select "7"
click at [377, 137] on select "Select Template [Email] 2025- Fitness Passport login [Email] 2 week free trial …" at bounding box center [560, 145] width 366 height 17
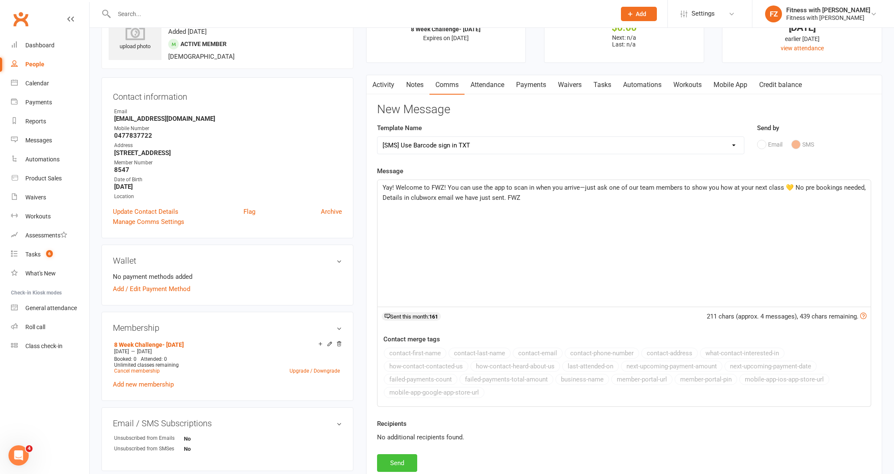
click at [402, 460] on button "Send" at bounding box center [397, 463] width 40 height 18
select select
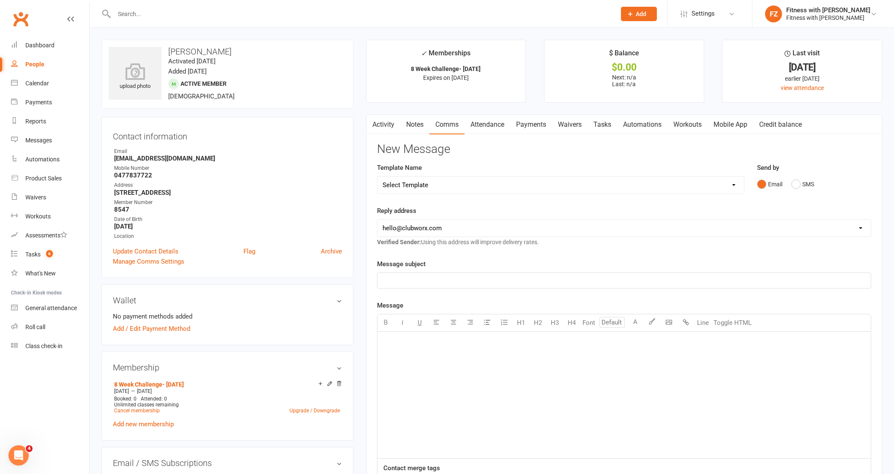
click at [394, 116] on link "Activity" at bounding box center [383, 124] width 34 height 19
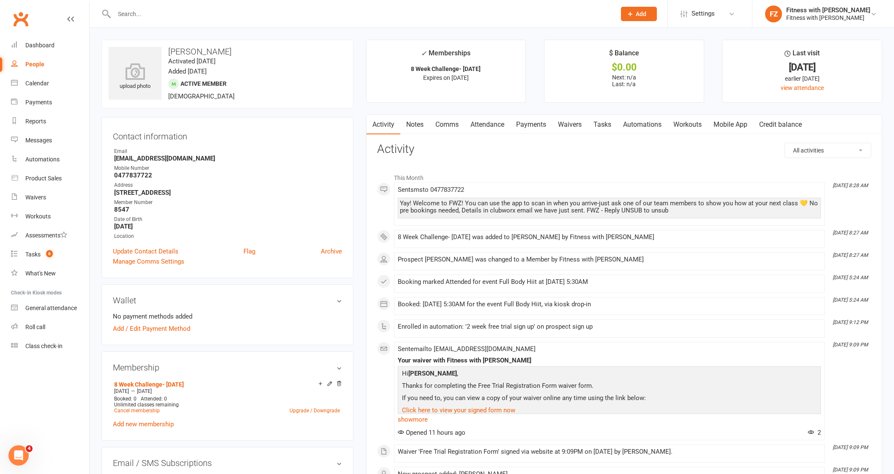
click at [389, 120] on link "Activity" at bounding box center [383, 124] width 34 height 19
click at [52, 45] on div "Dashboard" at bounding box center [39, 45] width 29 height 7
